Goal: Task Accomplishment & Management: Complete application form

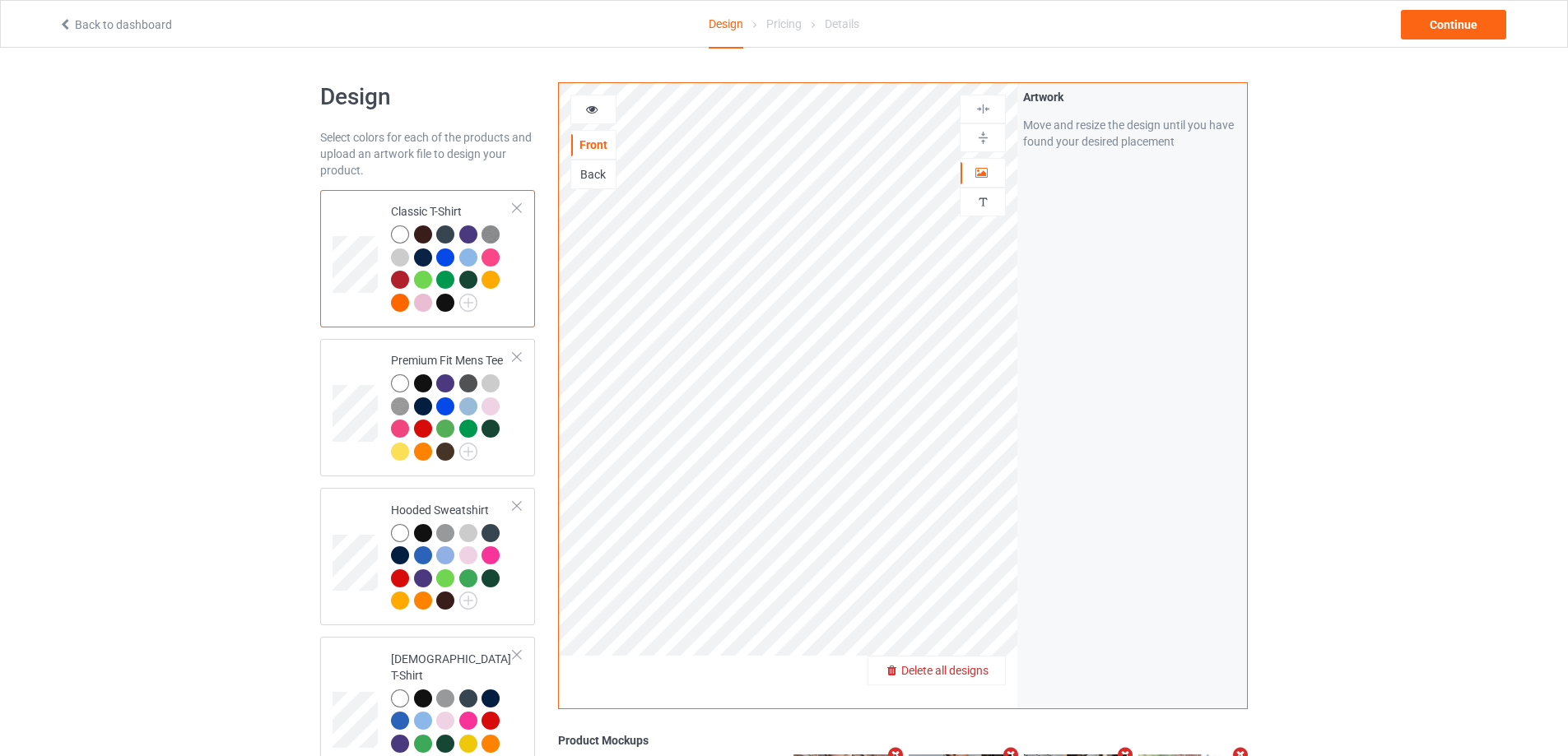
click at [983, 668] on span "Delete all designs" at bounding box center [945, 670] width 88 height 13
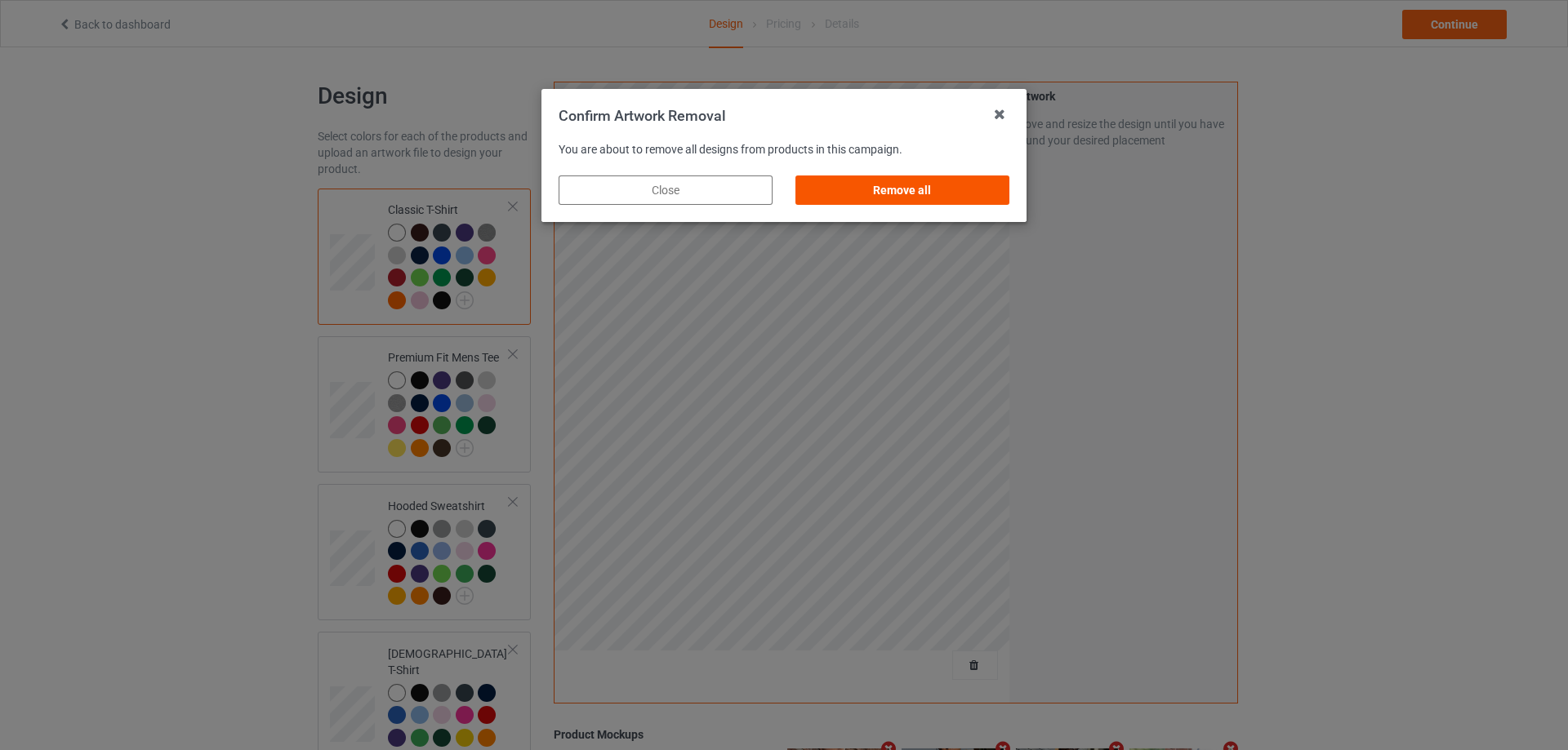
click at [957, 184] on div "Remove all" at bounding box center [901, 190] width 214 height 30
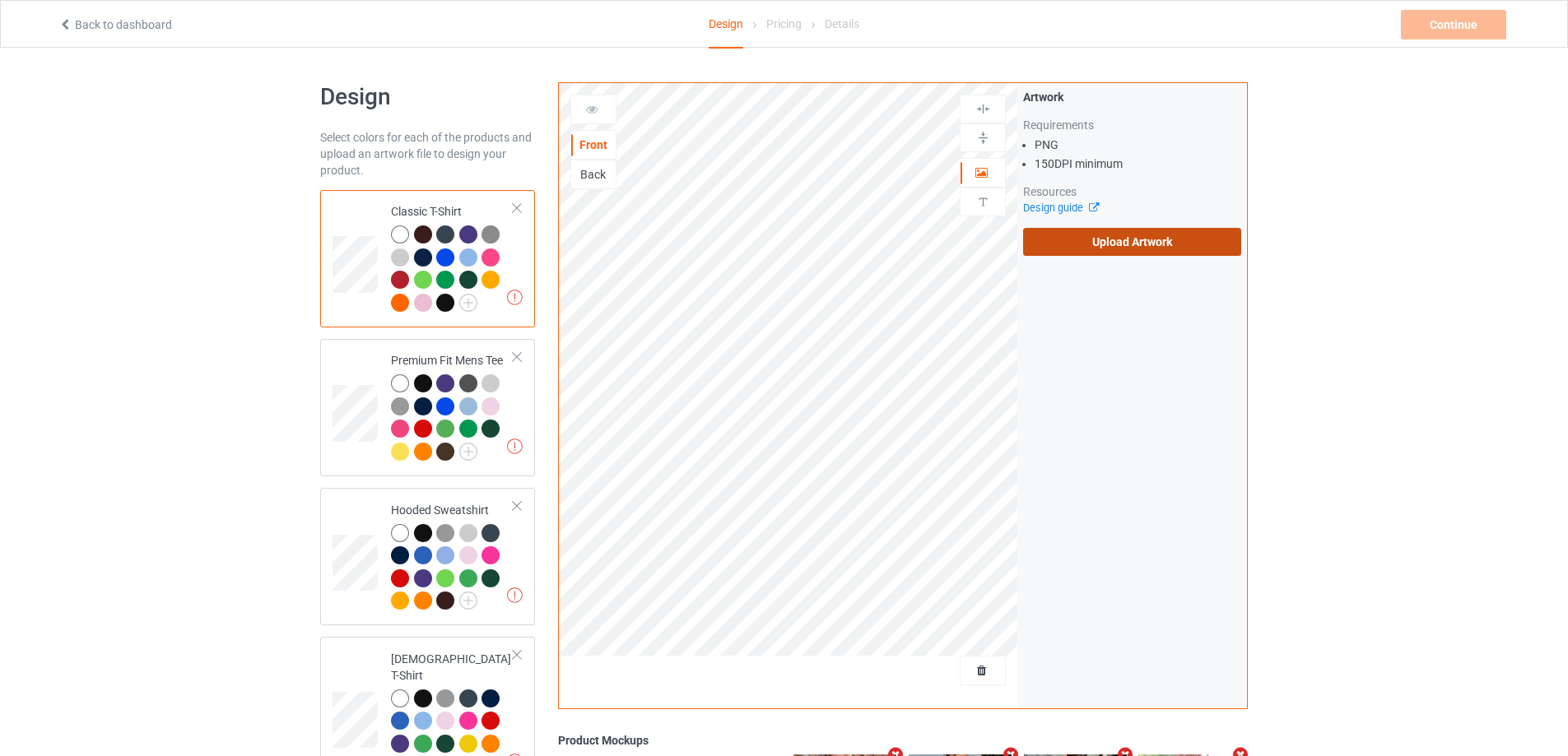
click at [1139, 237] on label "Upload Artwork" at bounding box center [1132, 242] width 218 height 28
click at [0, 0] on input "Upload Artwork" at bounding box center [0, 0] width 0 height 0
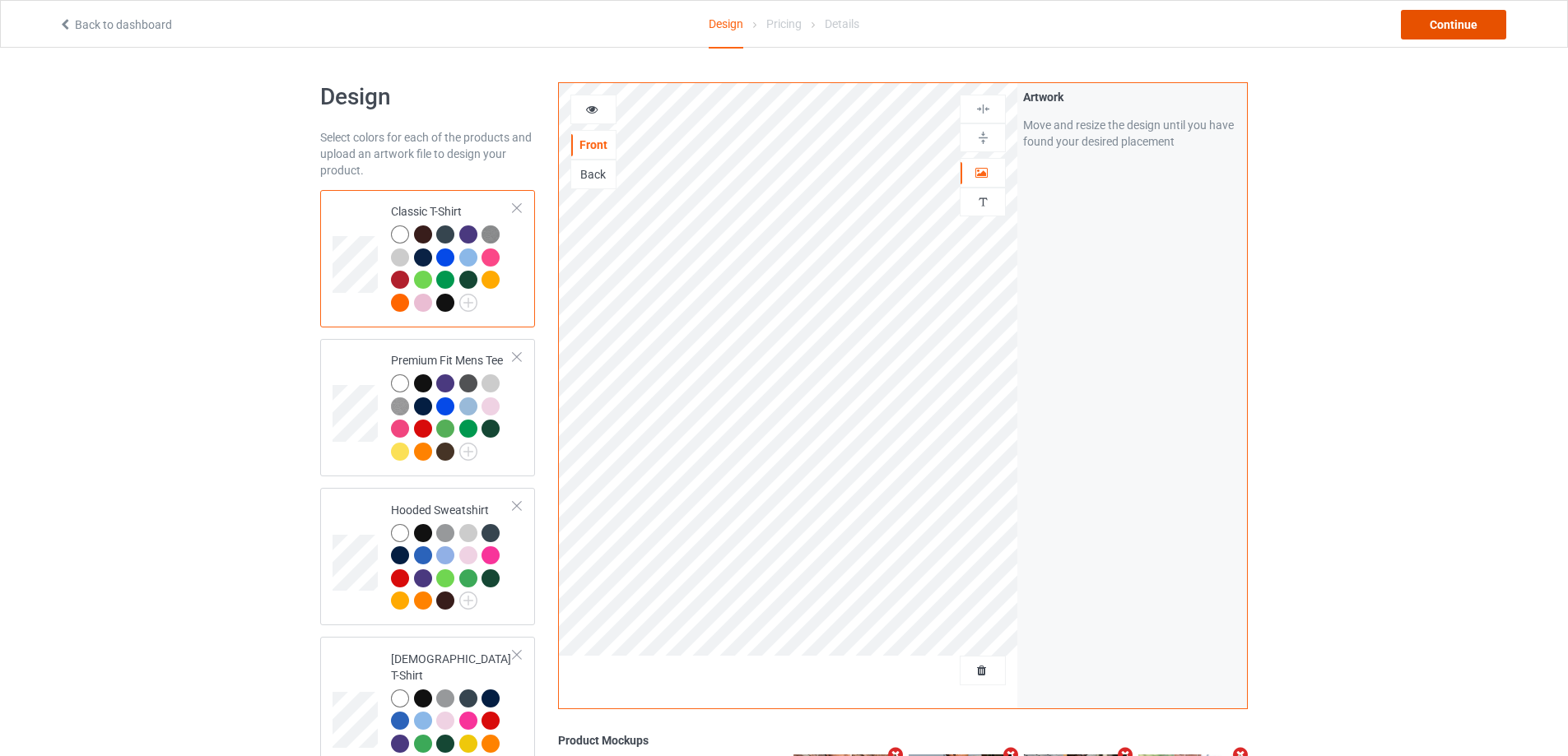
click at [1476, 27] on div "Continue" at bounding box center [1453, 25] width 106 height 30
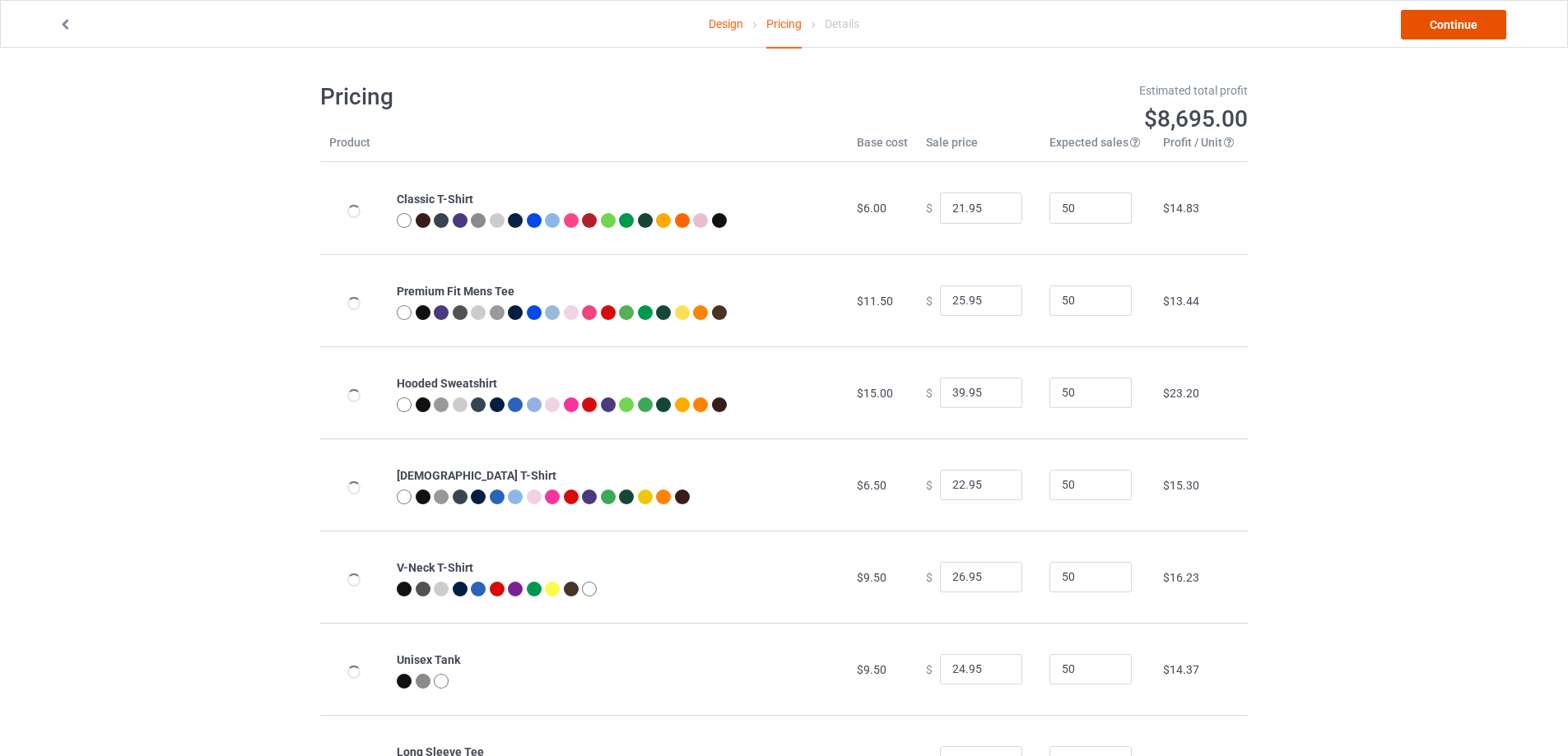
click at [1476, 27] on link "Continue" at bounding box center [1453, 25] width 106 height 30
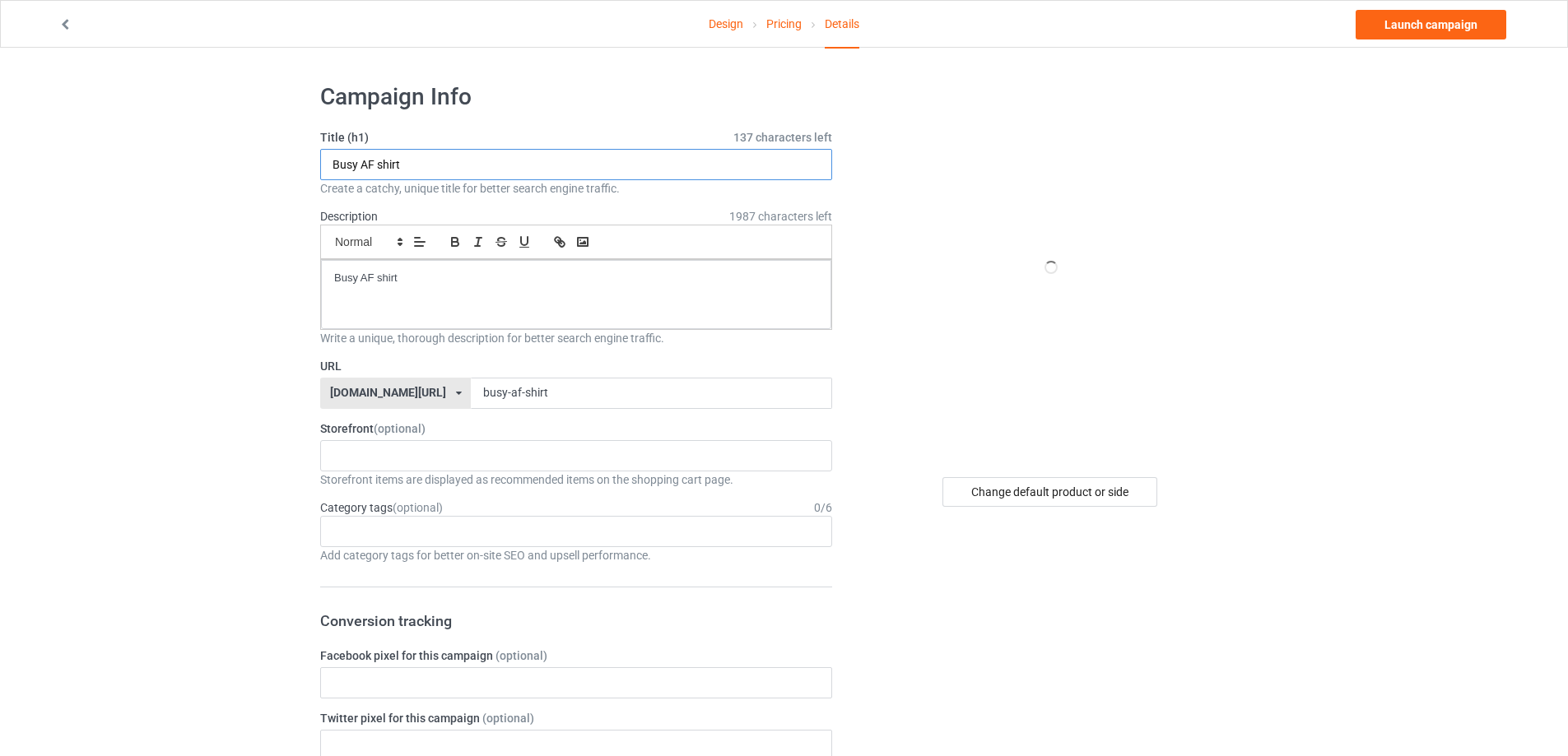
drag, startPoint x: 217, startPoint y: 197, endPoint x: 208, endPoint y: 198, distance: 9.1
paste input "Mason Lemme Jesus Loves You"
type input "Mason Lemme Jesus Loves You shirt"
drag, startPoint x: 280, startPoint y: 305, endPoint x: 270, endPoint y: 311, distance: 11.7
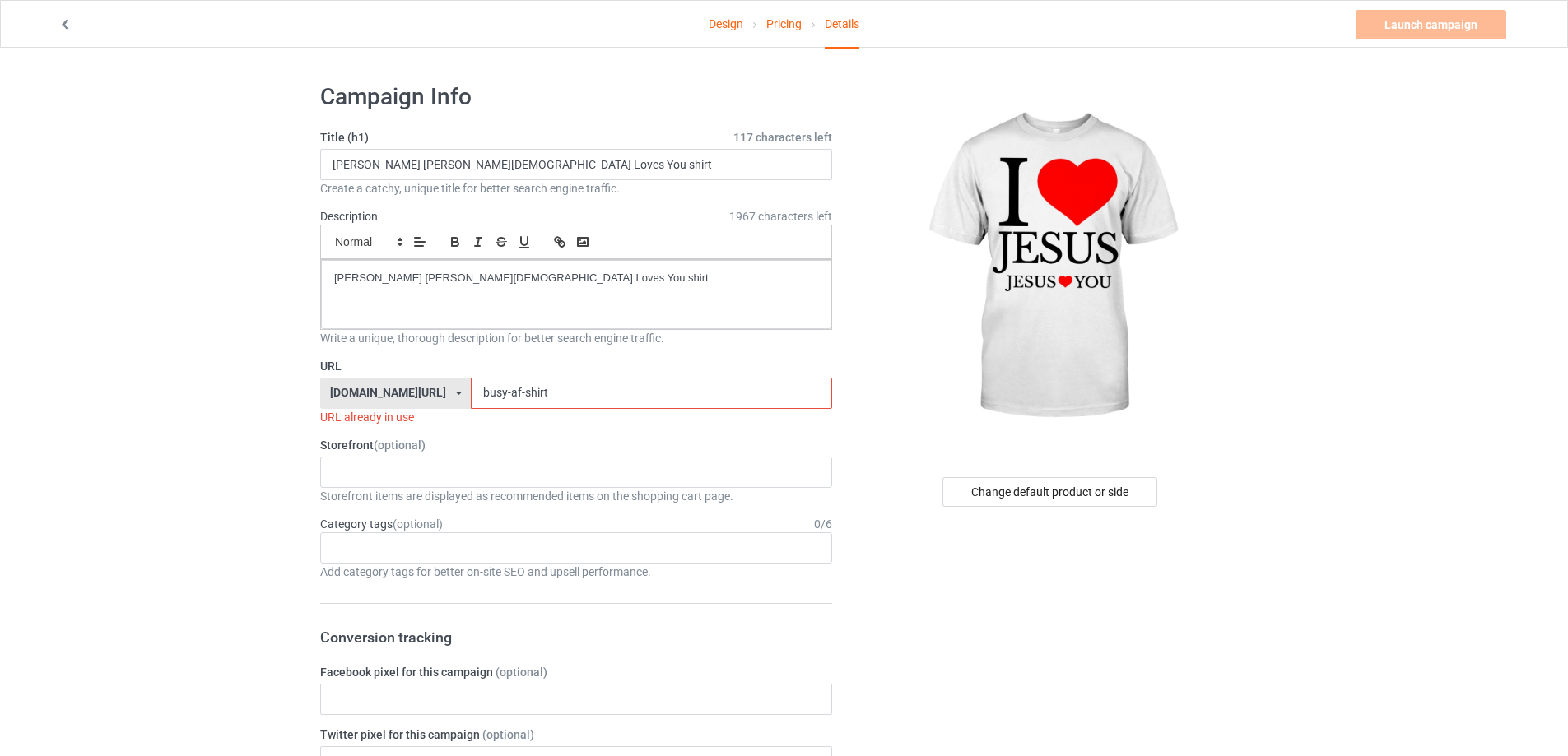
drag, startPoint x: 527, startPoint y: 396, endPoint x: 251, endPoint y: 429, distance: 278.0
paste input "mason-lemme-jesus-loves-you"
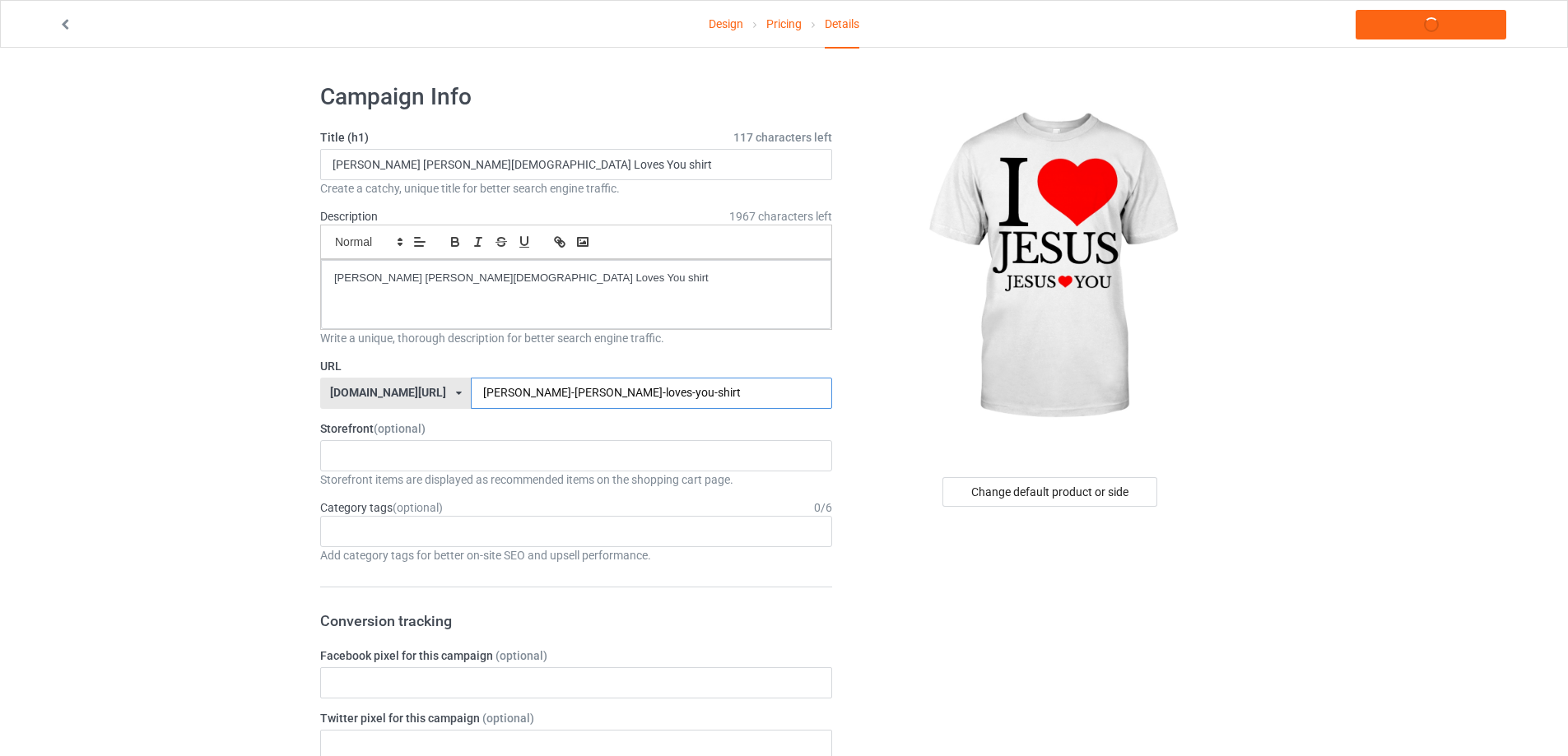
type input "mason-lemme-jesus-loves-you-shirt"
drag, startPoint x: 540, startPoint y: 277, endPoint x: 122, endPoint y: 315, distance: 419.7
copy p "Mason Lemme Jesus Loves You shirt"
click at [1451, 20] on link "Launch campaign" at bounding box center [1432, 25] width 151 height 30
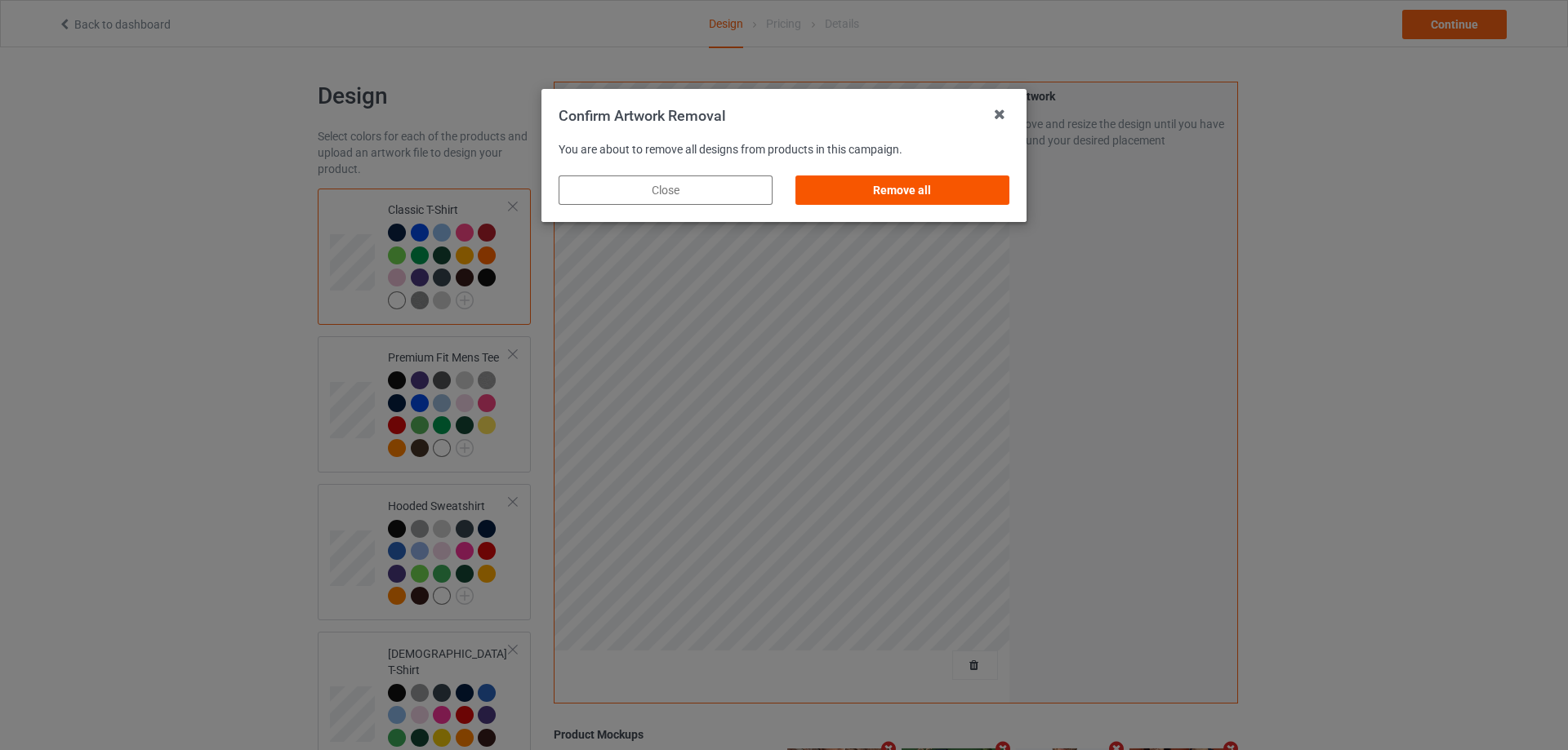
click at [901, 175] on div "Remove all" at bounding box center [901, 190] width 214 height 30
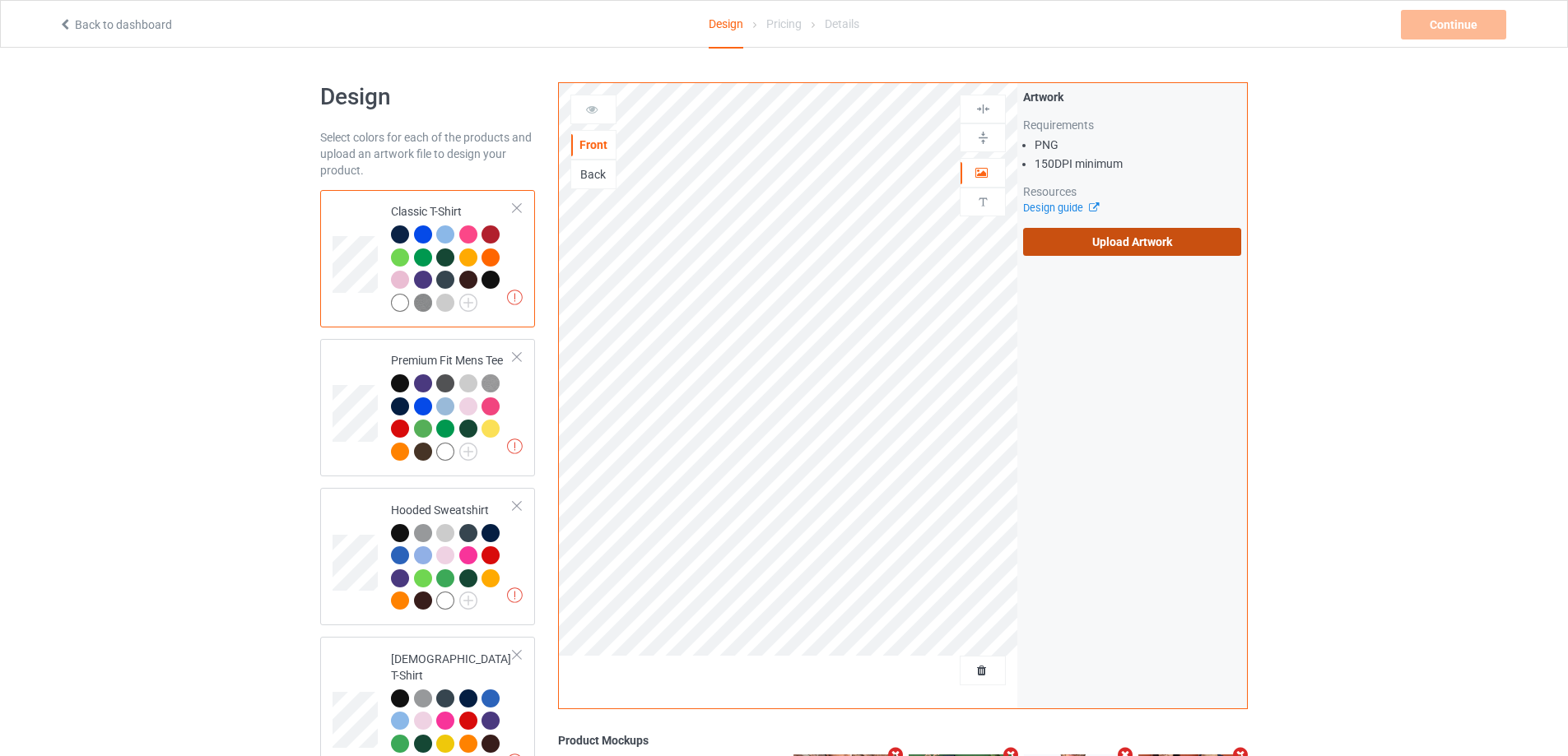
click at [1132, 248] on label "Upload Artwork" at bounding box center [1132, 242] width 218 height 28
click at [0, 0] on input "Upload Artwork" at bounding box center [0, 0] width 0 height 0
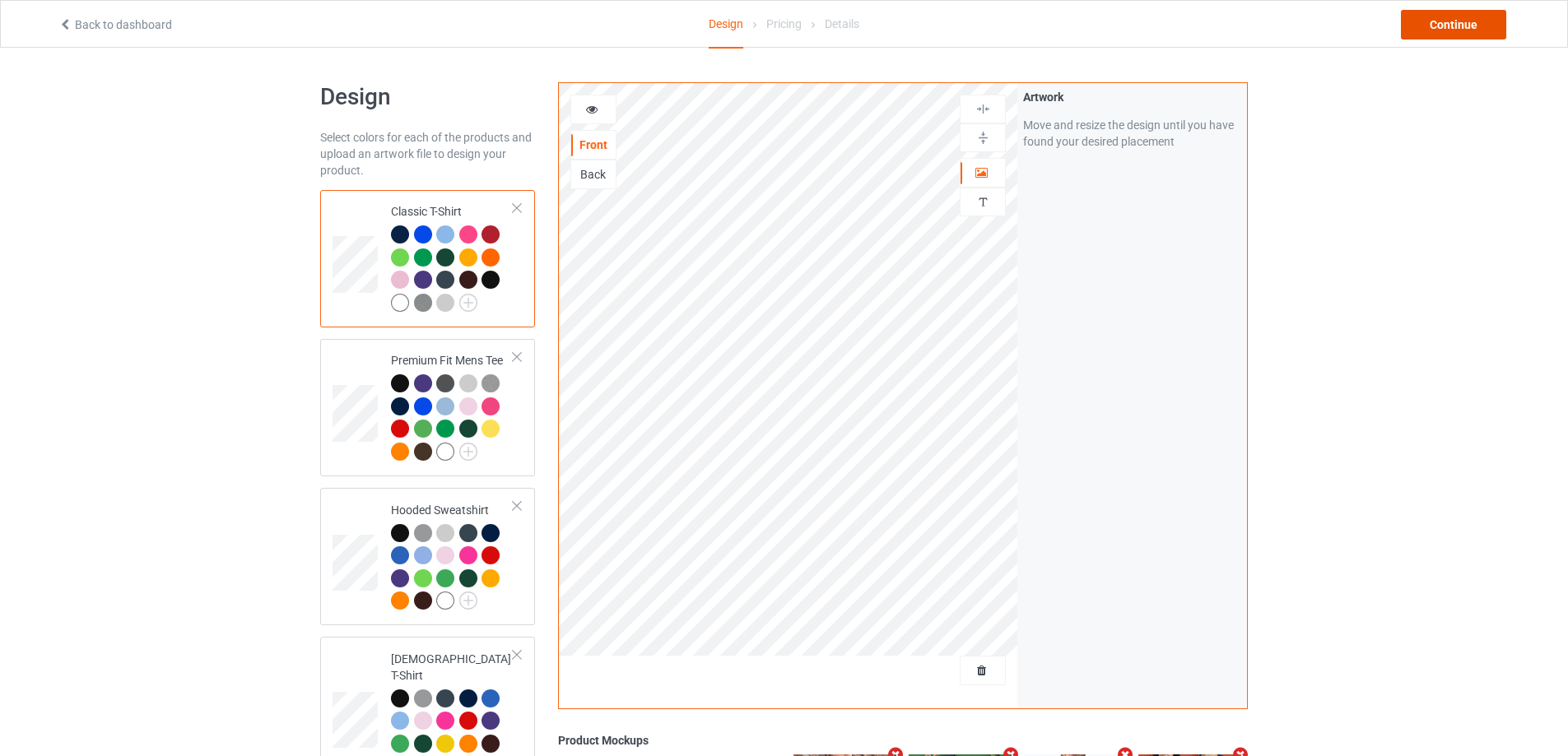
click at [1426, 21] on div "Continue" at bounding box center [1453, 25] width 106 height 30
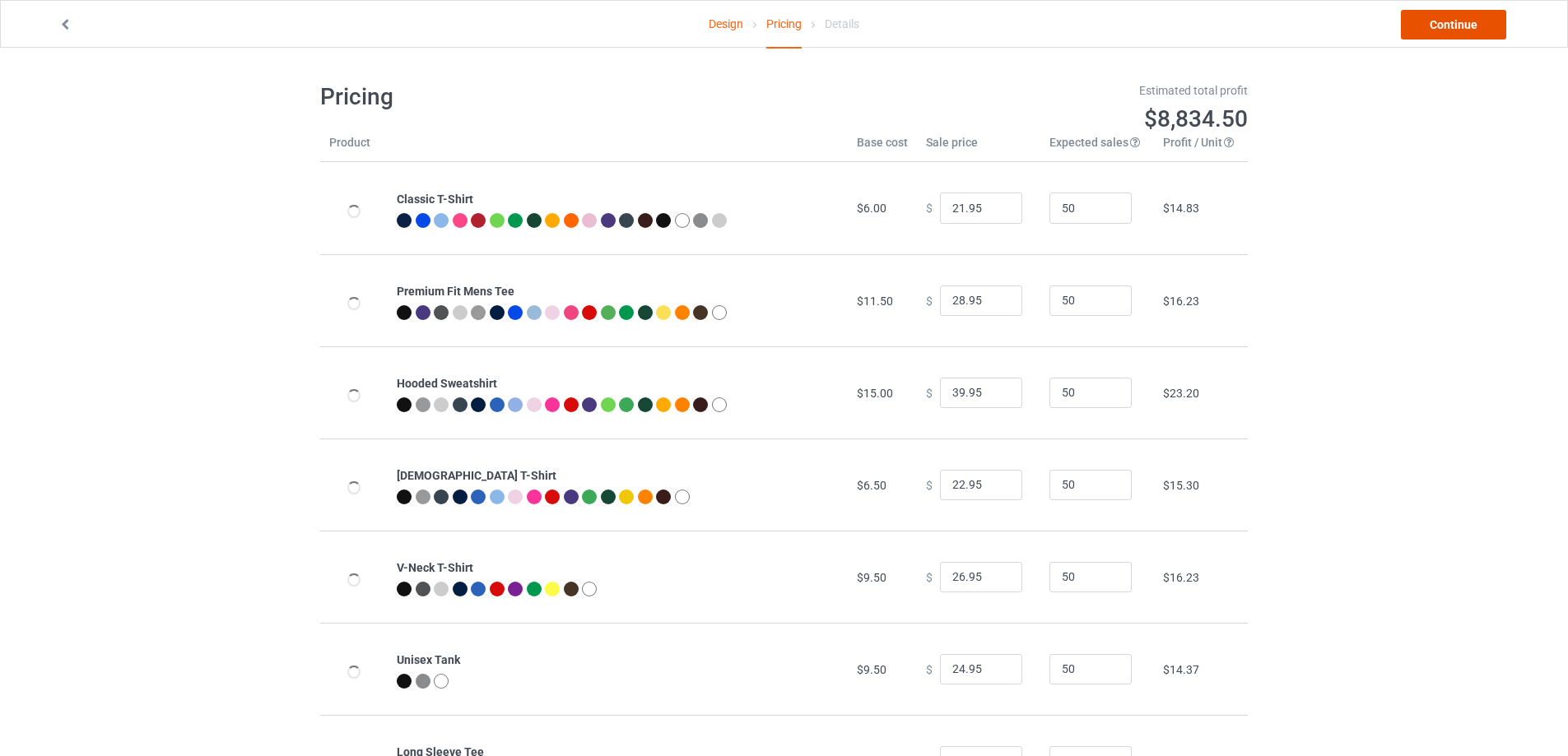
click at [1426, 25] on link "Continue" at bounding box center [1453, 25] width 106 height 30
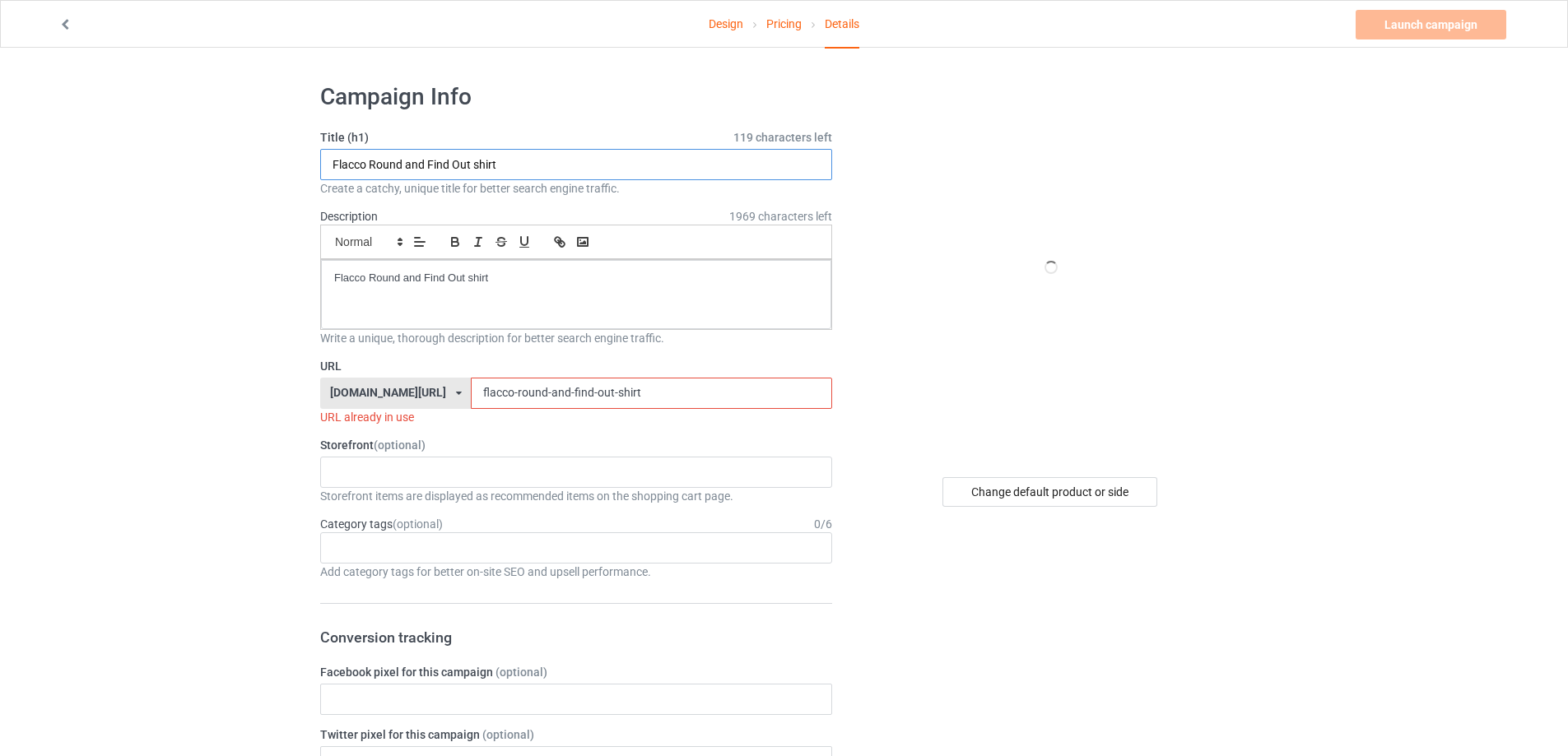
drag, startPoint x: 44, startPoint y: 166, endPoint x: 365, endPoint y: 265, distance: 335.9
paste input "Claude Taylo I Am Antifa S"
type input "Claude Taylo I Am Antifa Shirt"
drag, startPoint x: 550, startPoint y: 300, endPoint x: 180, endPoint y: 261, distance: 372.0
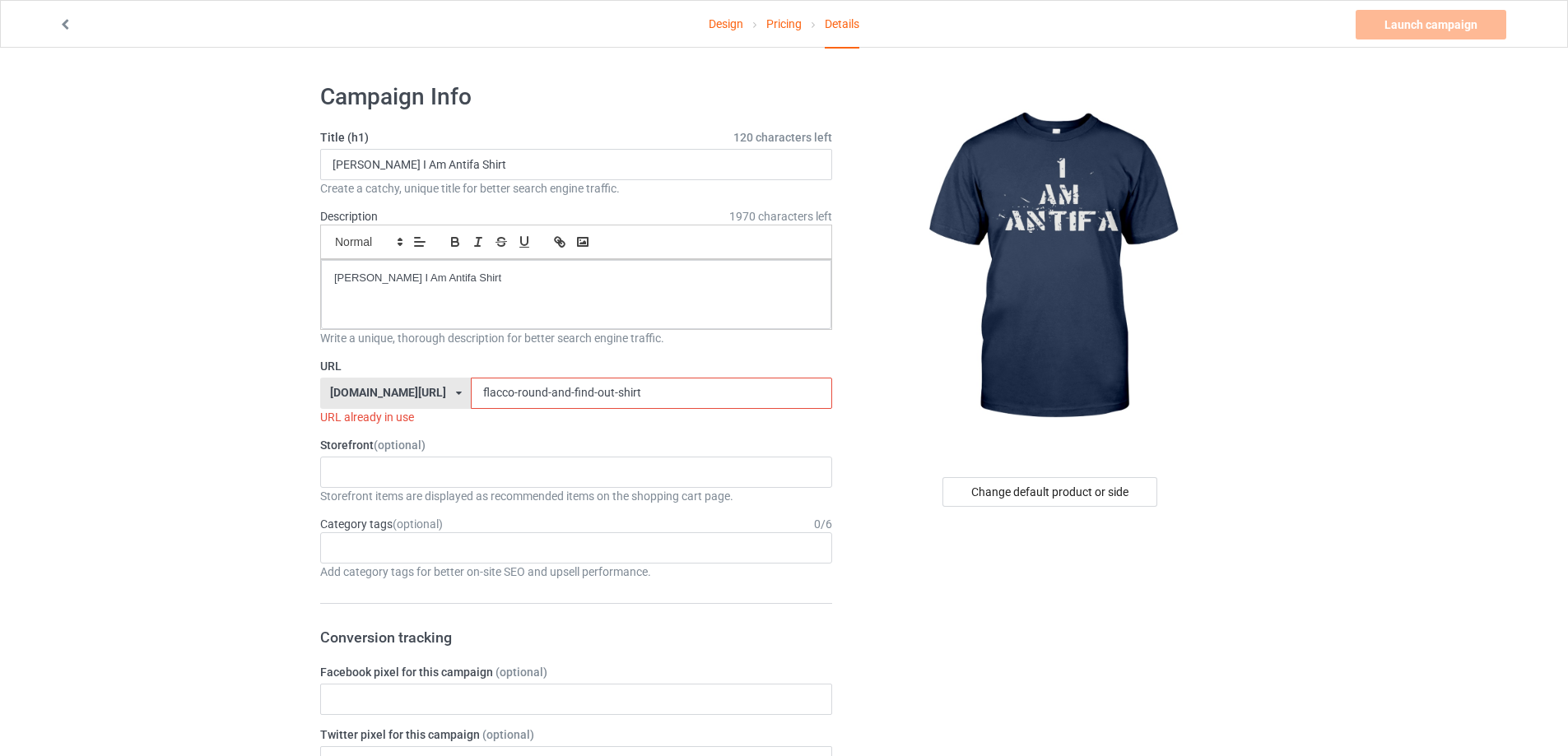
drag, startPoint x: 381, startPoint y: 396, endPoint x: 357, endPoint y: 394, distance: 24.1
click at [346, 396] on div "teechip.com/ teetrendus.com/ teechip.com/ 5cd2f964b197f721e1cad219 587d0d41cee3…" at bounding box center [576, 393] width 512 height 31
paste input "claude-taylo-i-am-antifa"
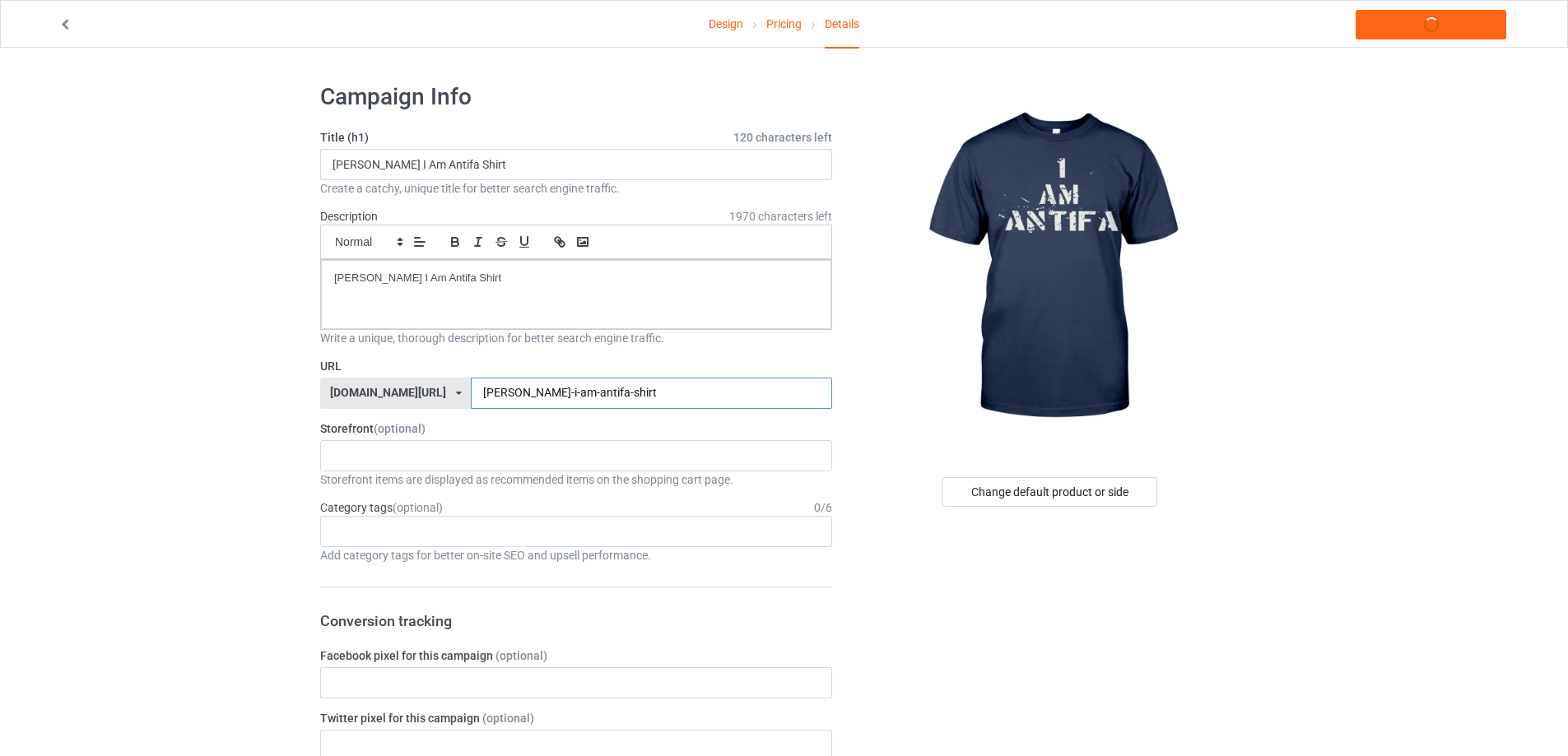
type input "claude-taylo-i-am-antifa-shirt"
copy p "Claude Taylo I Am Antifa Shirt"
click at [1438, 30] on link "Launch campaign" at bounding box center [1432, 25] width 151 height 30
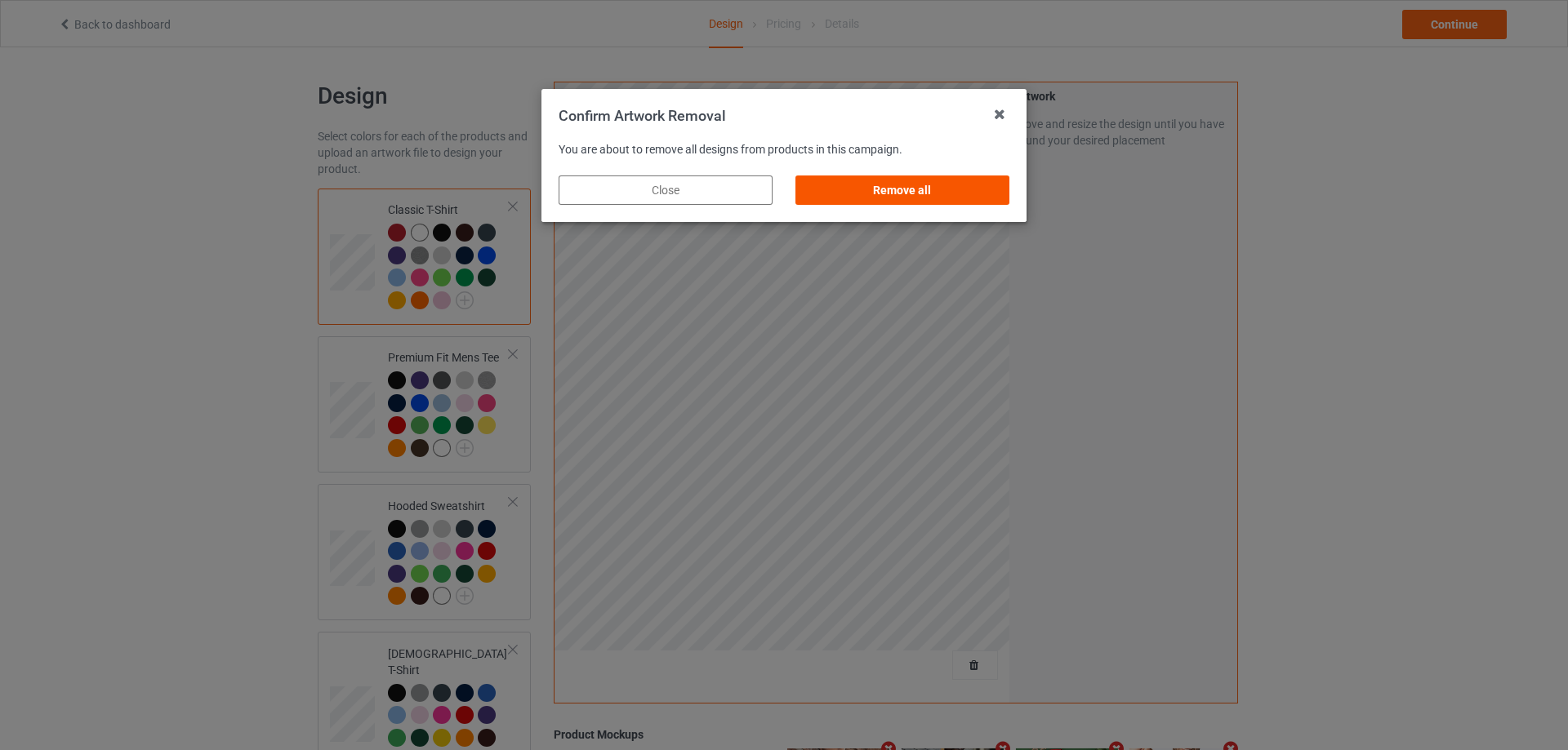
click at [972, 186] on div "Remove all" at bounding box center [901, 190] width 214 height 30
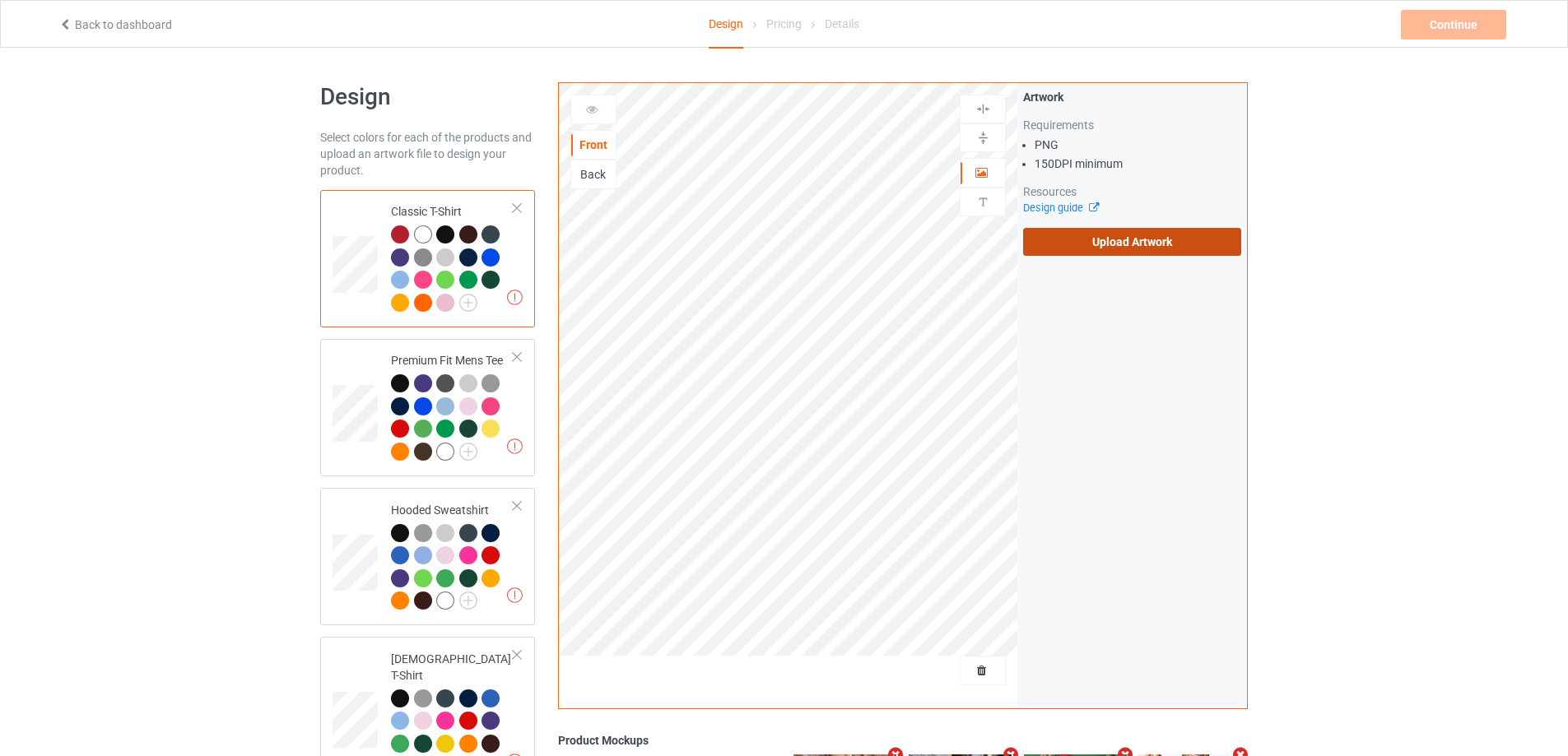
click at [1085, 230] on label "Upload Artwork" at bounding box center [1132, 242] width 218 height 28
click at [0, 0] on input "Upload Artwork" at bounding box center [0, 0] width 0 height 0
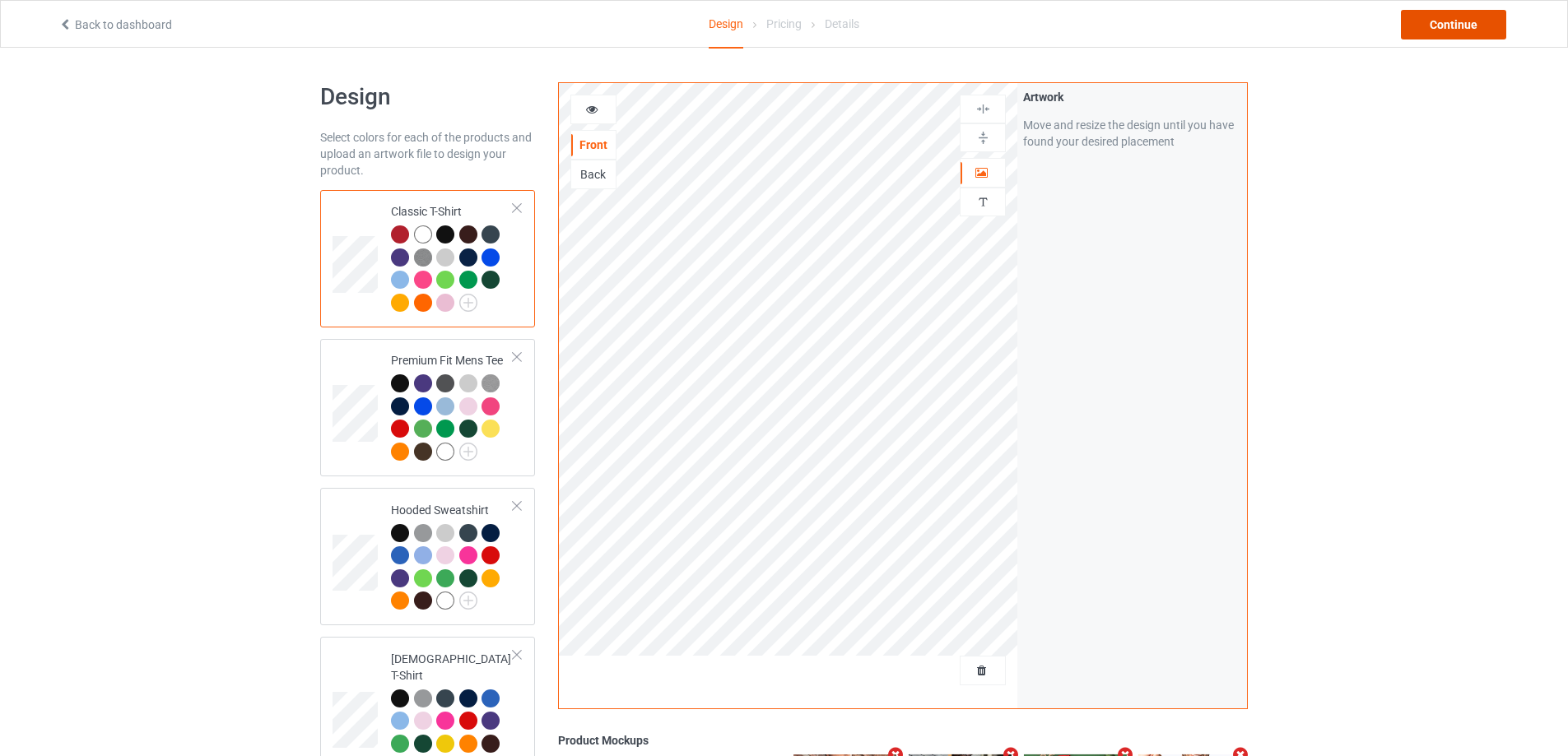
click at [1474, 24] on div "Continue" at bounding box center [1453, 25] width 106 height 30
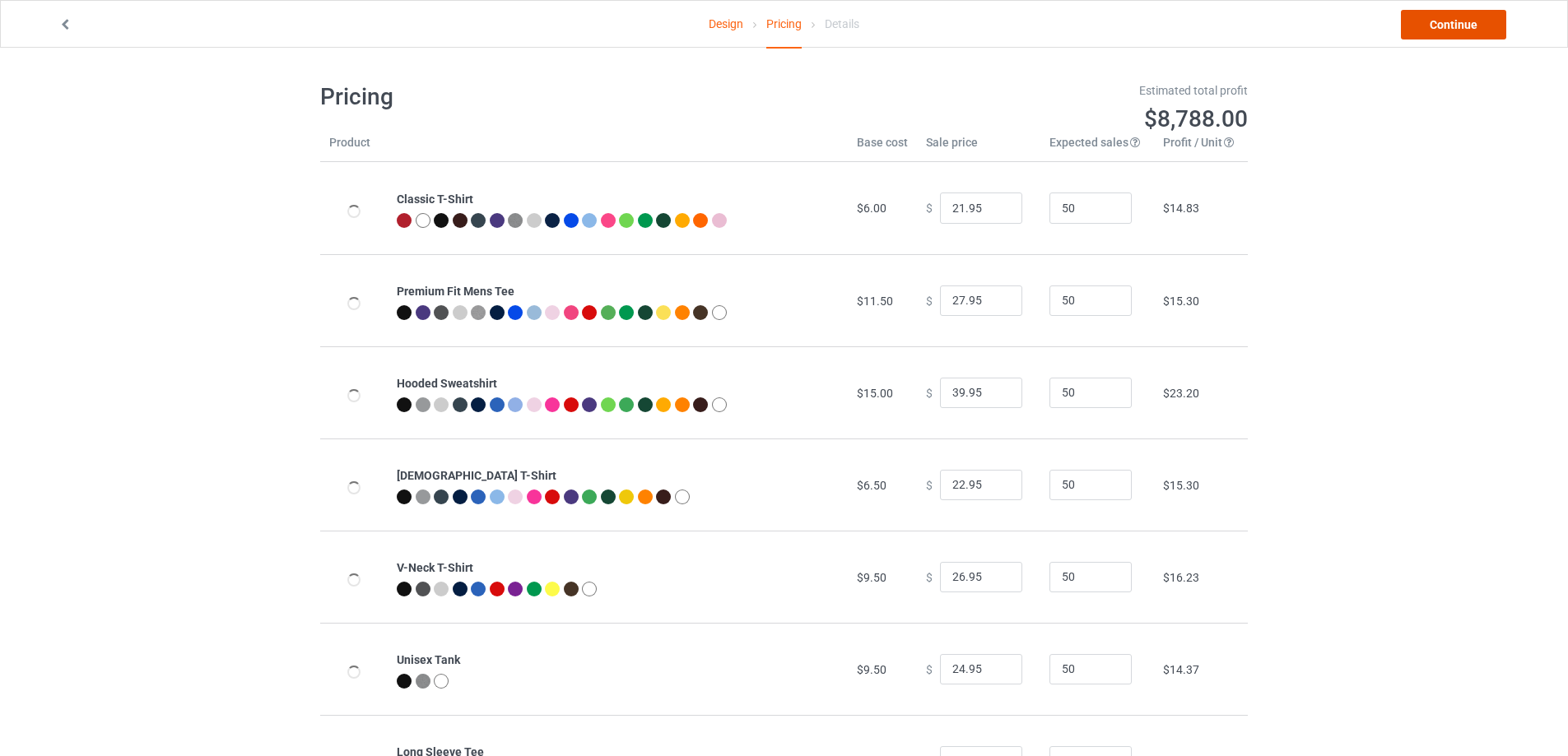
click at [1474, 24] on link "Continue" at bounding box center [1453, 25] width 106 height 30
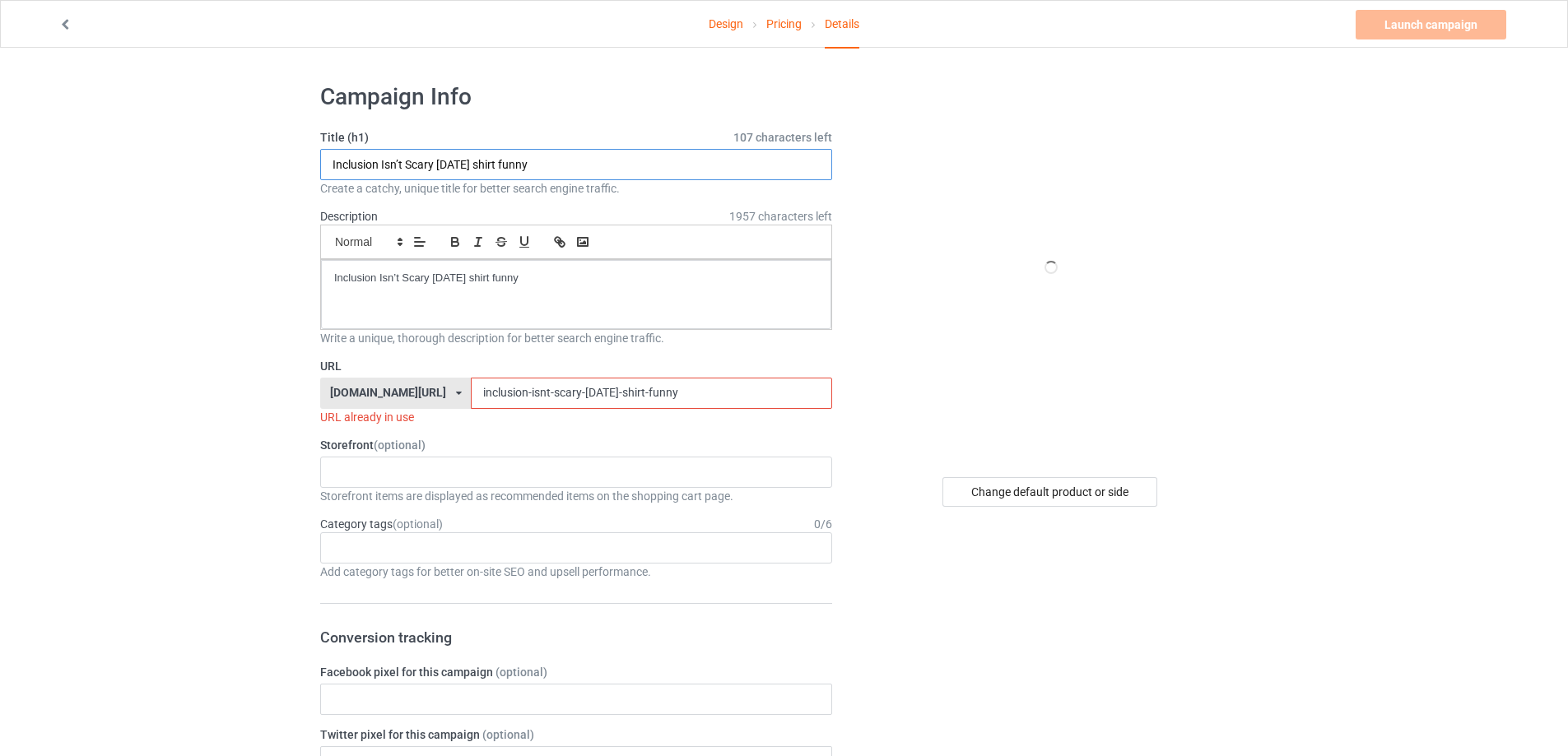
paste input "Lonely Hearts Club Deathstar shirt"
type input "Lonely Hearts Club Deathstar shirt"
drag, startPoint x: 247, startPoint y: 281, endPoint x: 214, endPoint y: 281, distance: 33.0
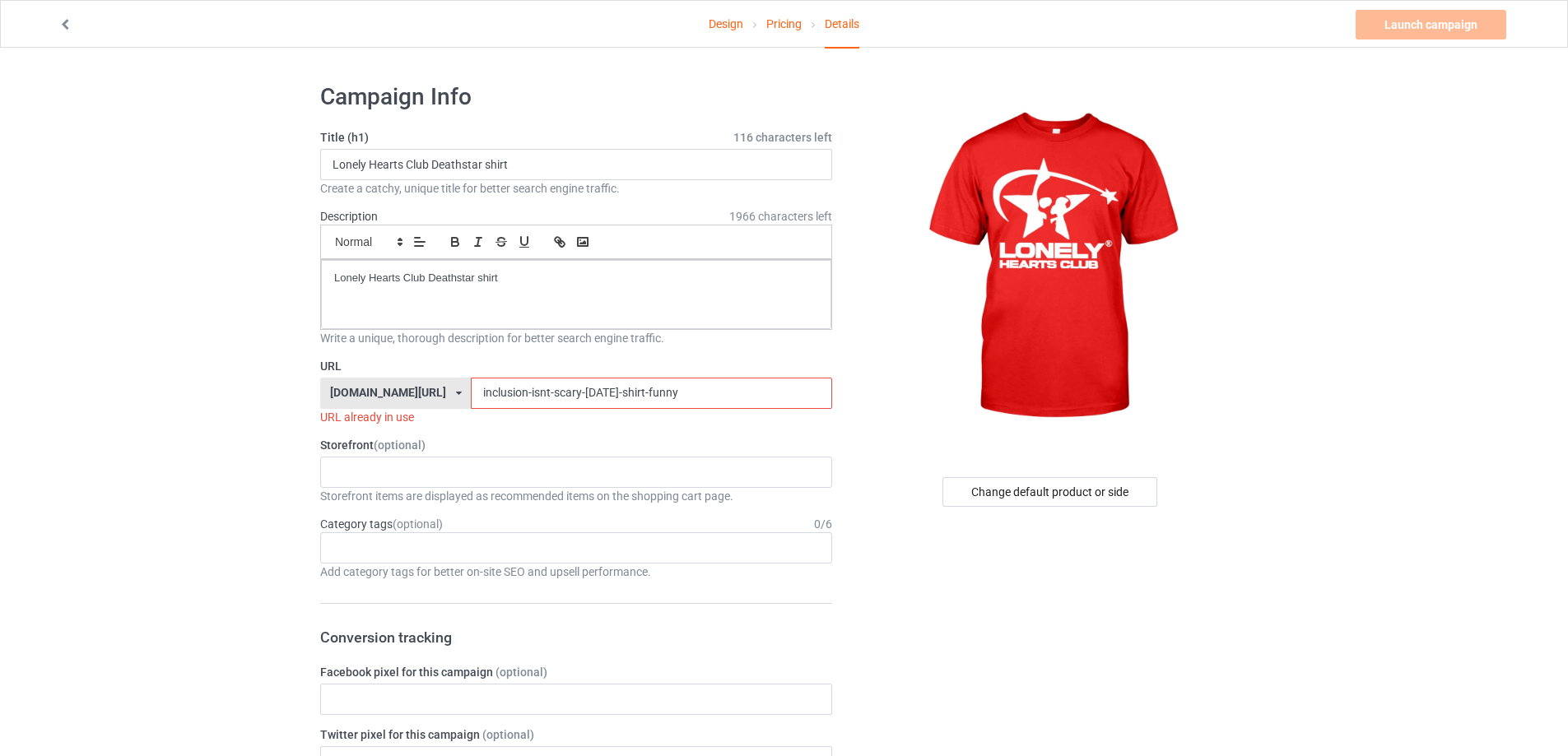
drag, startPoint x: 684, startPoint y: 392, endPoint x: 450, endPoint y: 374, distance: 234.7
paste input "lonely-hearts-club-deathstar-shirt"
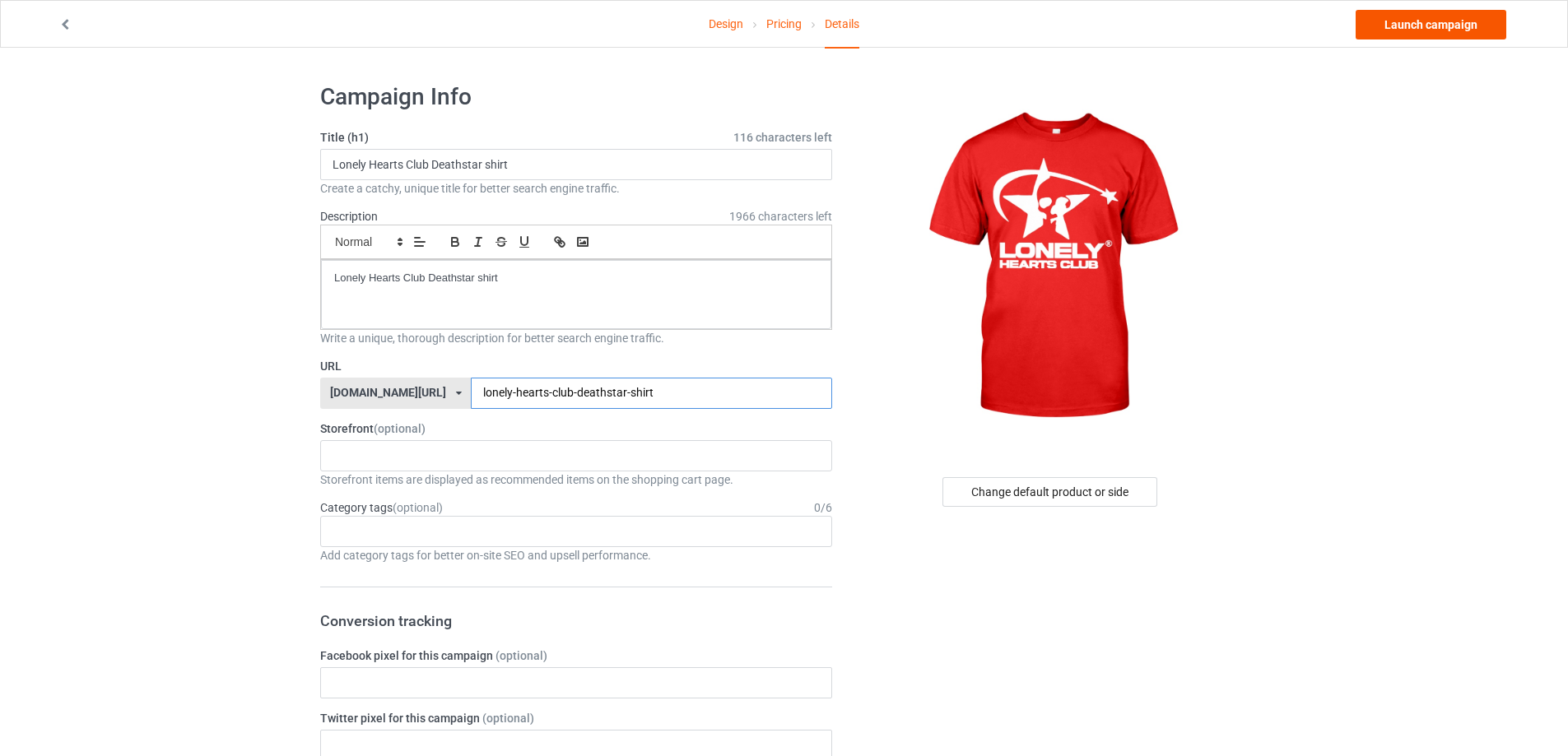
type input "lonely-hearts-club-deathstar-shirt"
click at [1432, 25] on link "Launch campaign" at bounding box center [1432, 25] width 151 height 30
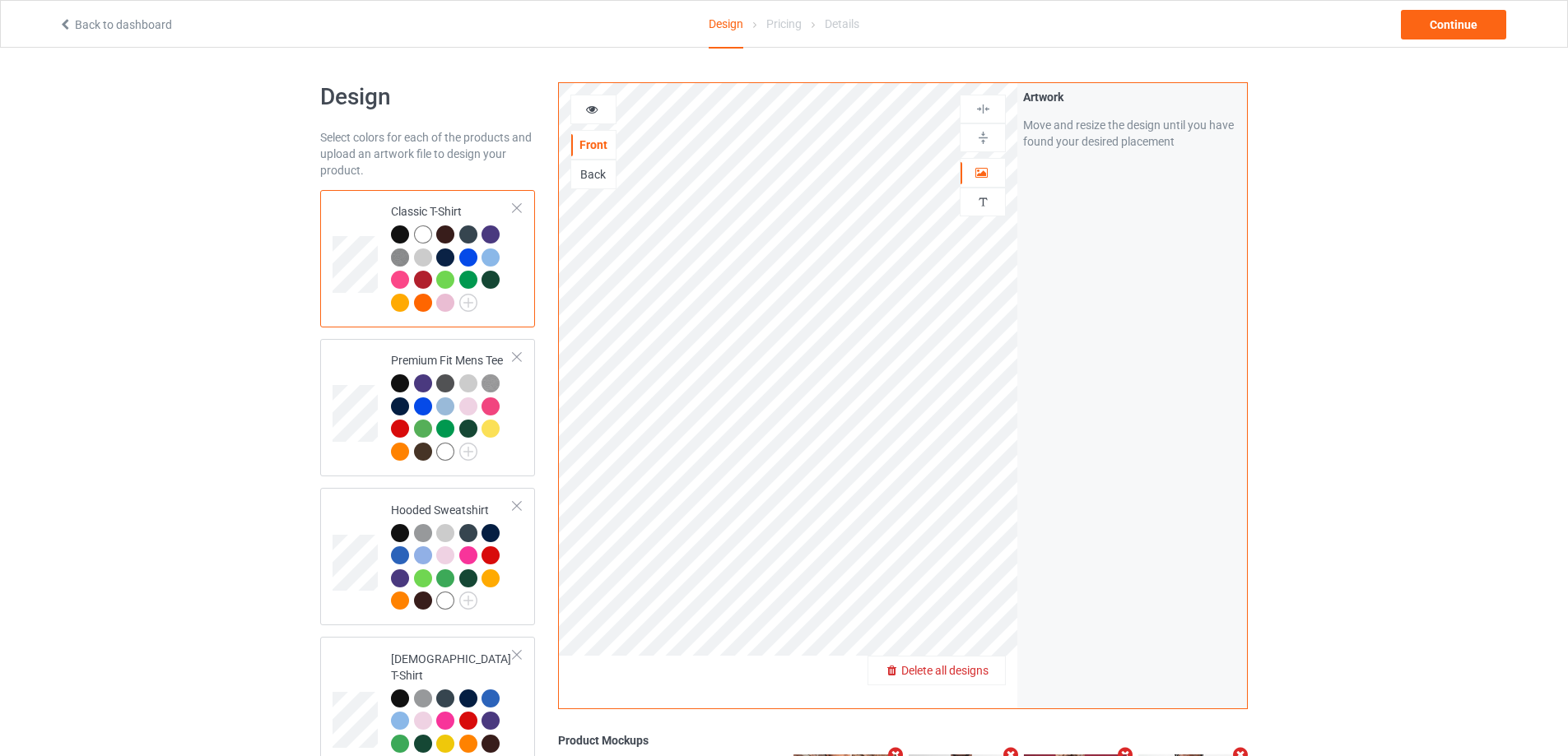
click at [988, 671] on span "Delete all designs" at bounding box center [945, 670] width 88 height 13
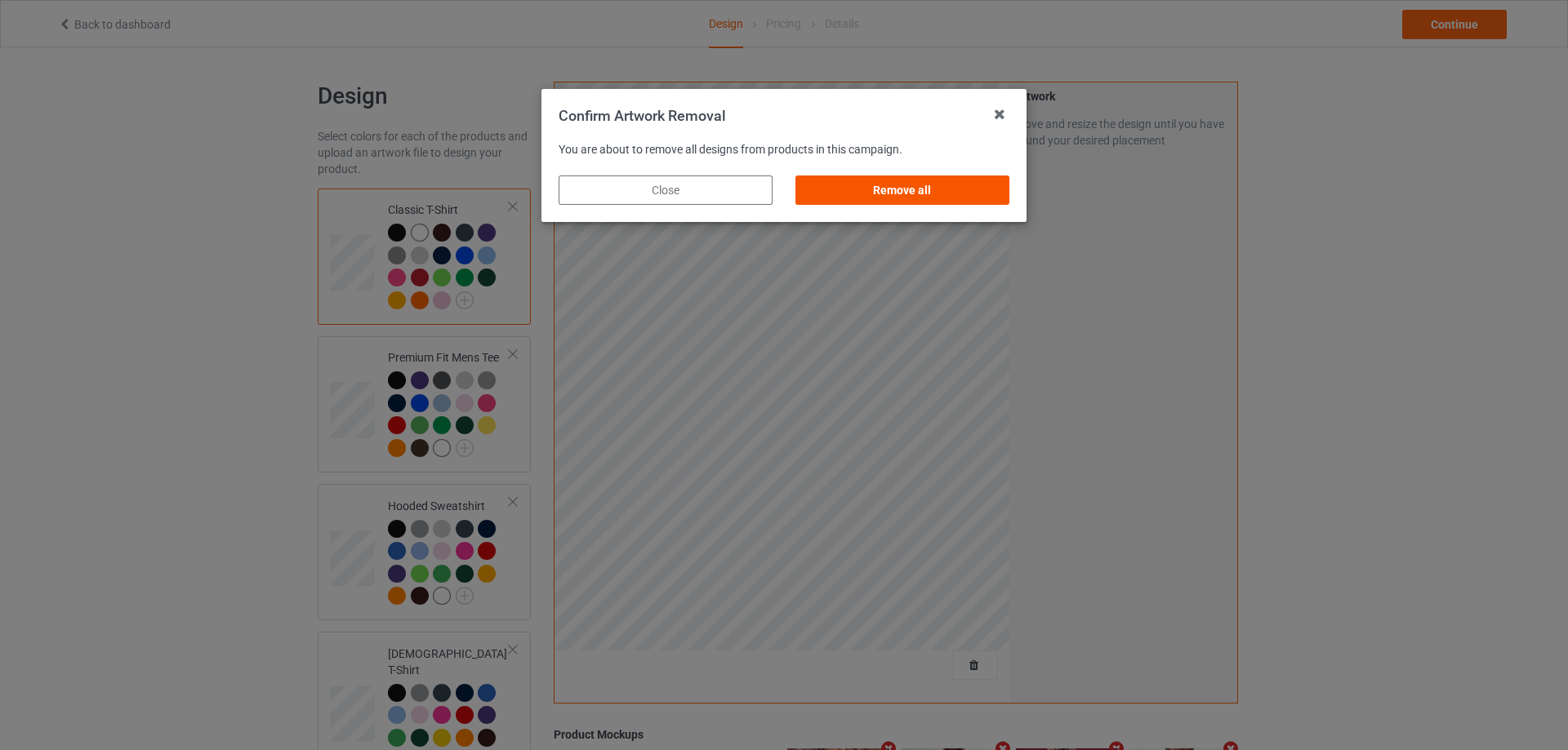
drag, startPoint x: 975, startPoint y: 195, endPoint x: 1201, endPoint y: 260, distance: 235.2
click at [976, 194] on div "Remove all" at bounding box center [901, 190] width 214 height 30
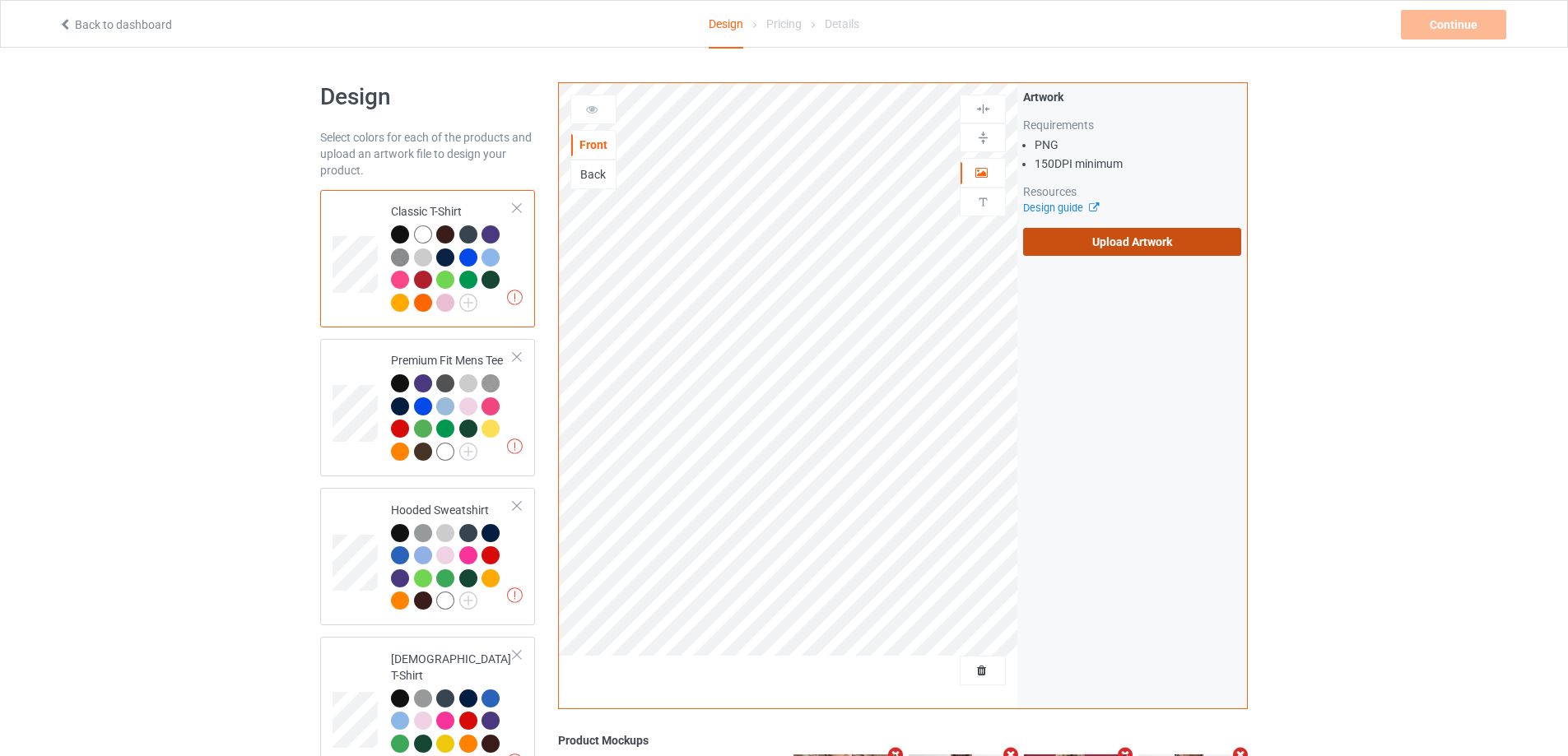
click at [1172, 237] on label "Upload Artwork" at bounding box center [1132, 242] width 218 height 28
click at [0, 0] on input "Upload Artwork" at bounding box center [0, 0] width 0 height 0
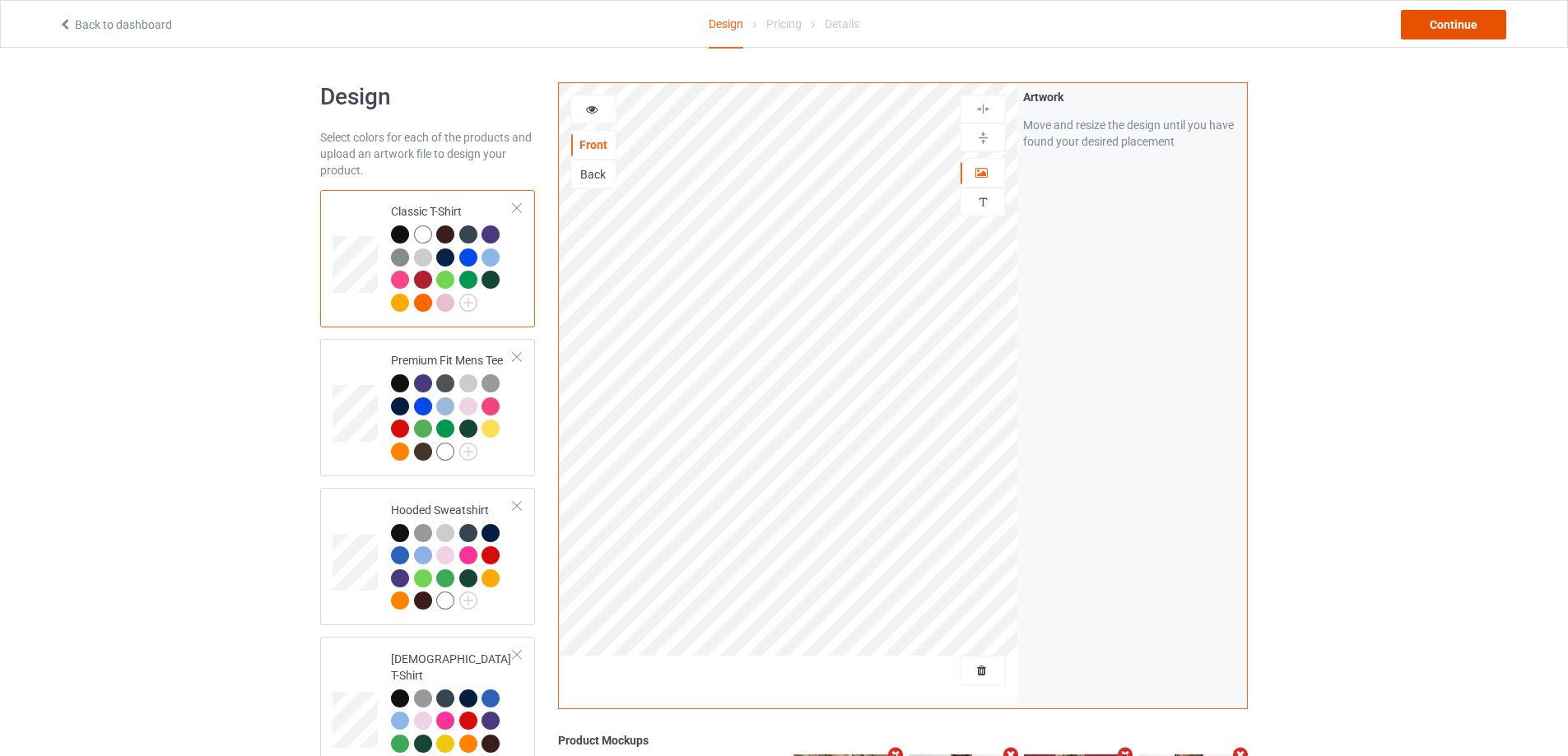
click at [1452, 28] on div "Continue" at bounding box center [1453, 25] width 106 height 30
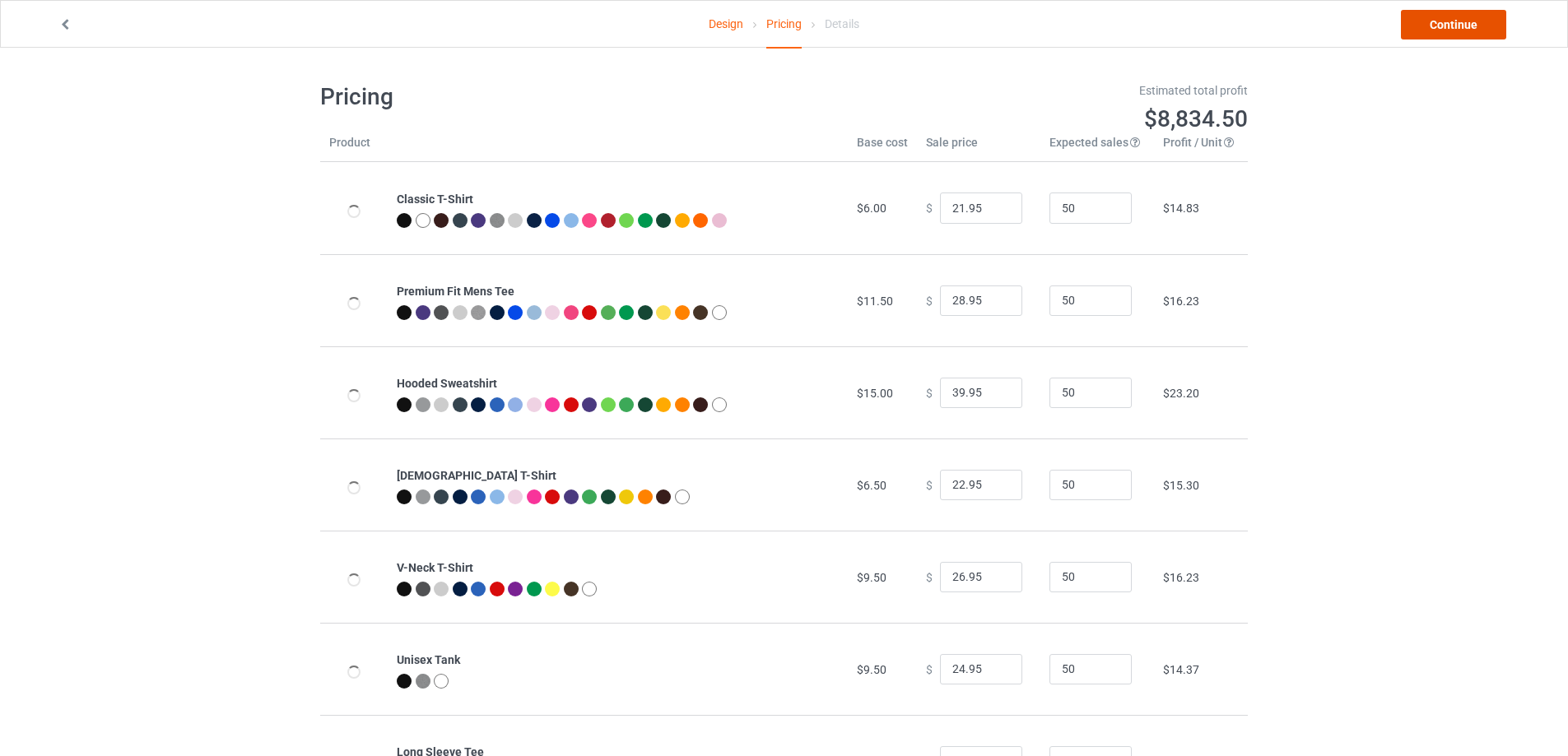
click at [1452, 28] on link "Continue" at bounding box center [1453, 25] width 106 height 30
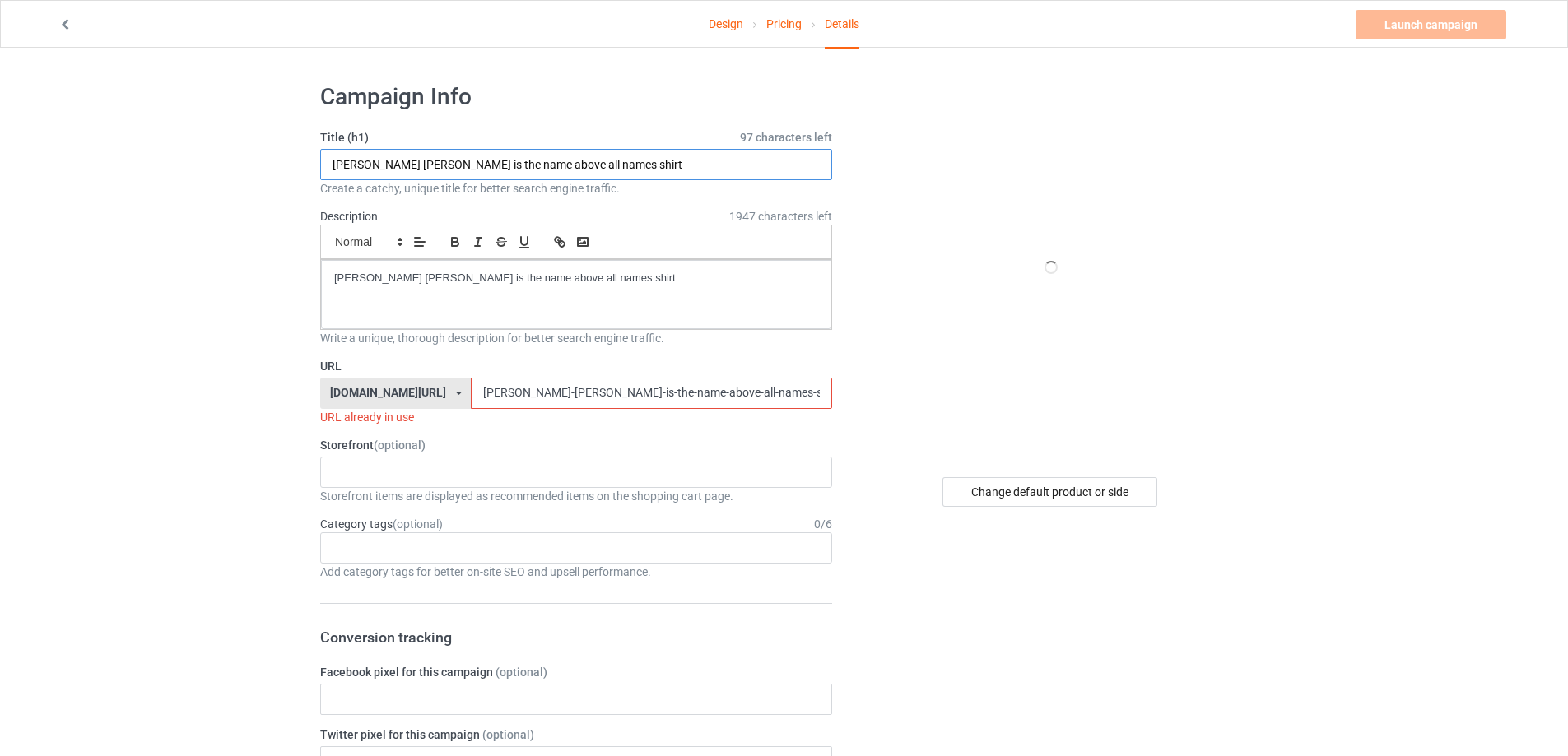
drag, startPoint x: 612, startPoint y: 158, endPoint x: 574, endPoint y: 283, distance: 130.6
paste input "The Great Noticing funny S"
type input "The Great Noticing funny Shirt"
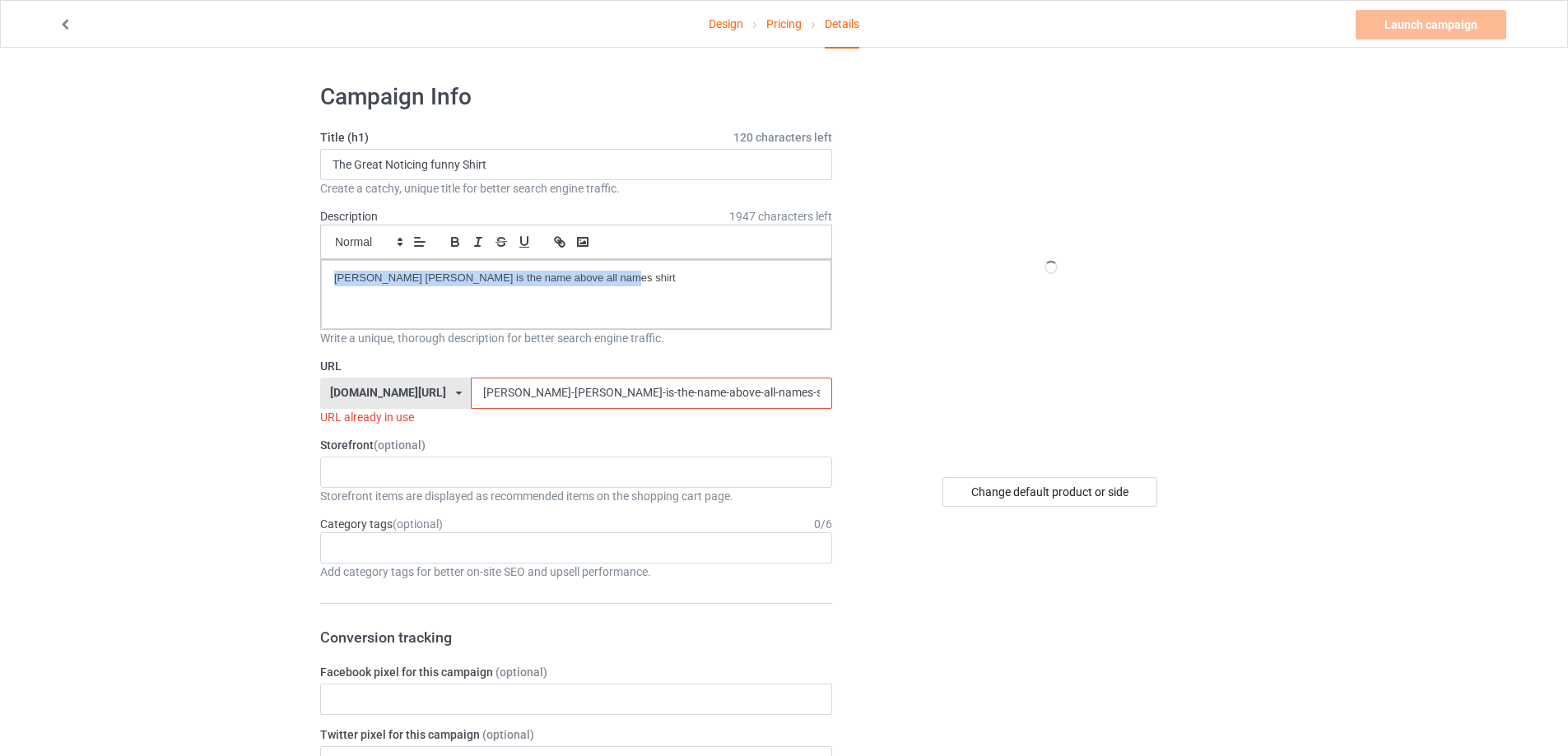
drag, startPoint x: 236, startPoint y: 282, endPoint x: 220, endPoint y: 282, distance: 16.0
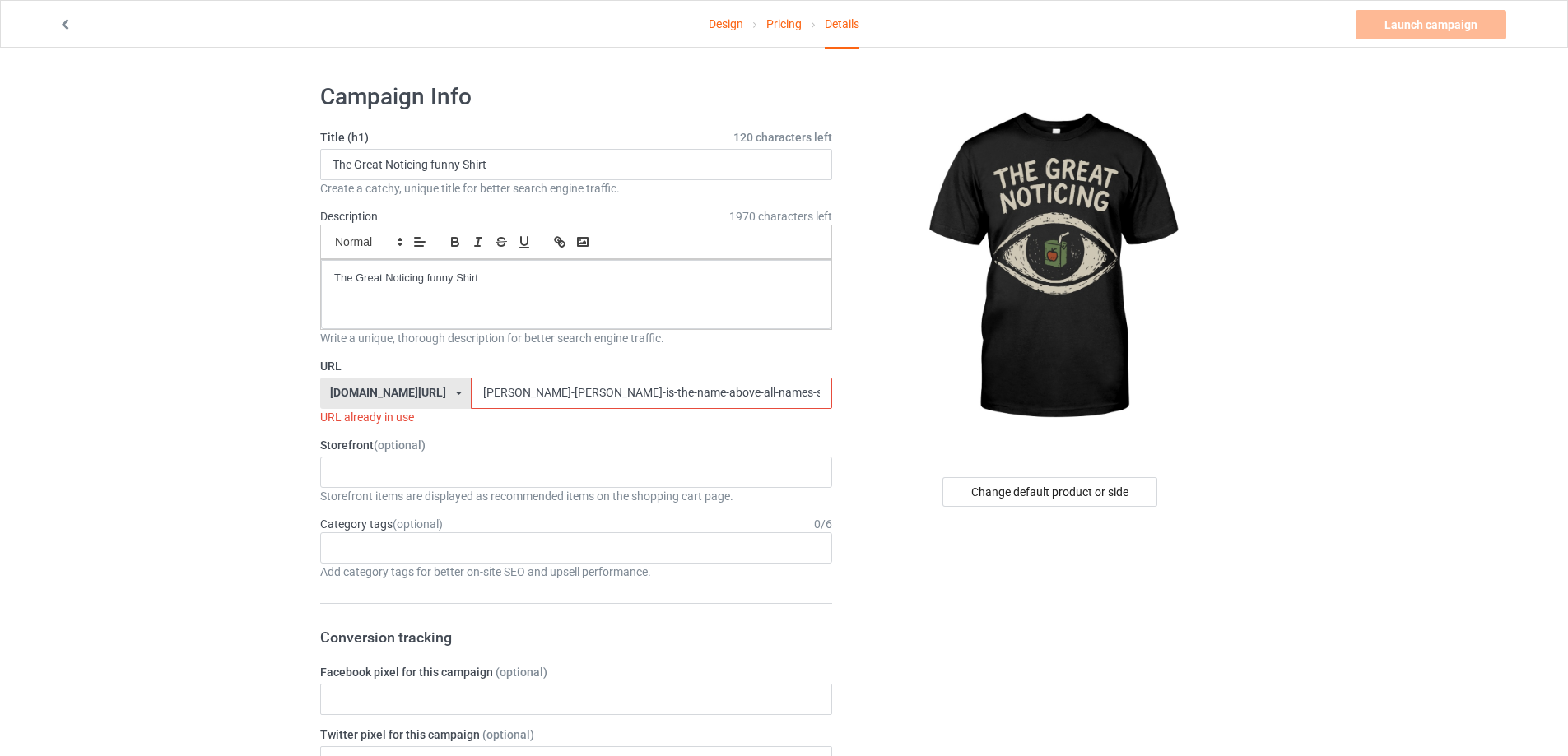
drag, startPoint x: 458, startPoint y: 393, endPoint x: 310, endPoint y: 386, distance: 148.2
paste input "the-great-noticing-funny-shirt"
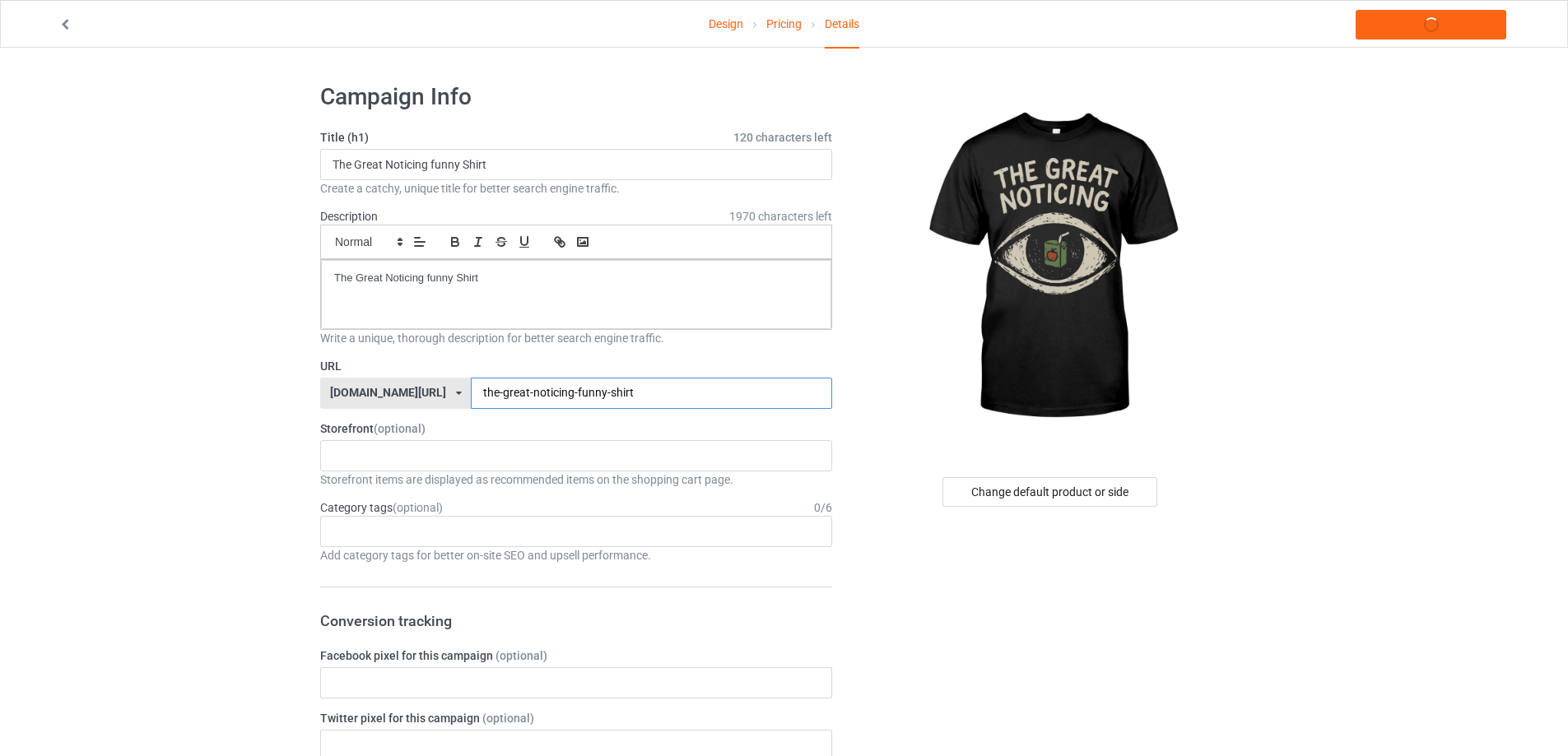
type input "the-great-noticing-funny-shirt"
drag, startPoint x: 482, startPoint y: 274, endPoint x: 142, endPoint y: 298, distance: 340.8
copy p "The Great Noticing funny Shirt"
click at [1410, 21] on link "Launch campaign" at bounding box center [1432, 25] width 151 height 30
